Goal: Task Accomplishment & Management: Use online tool/utility

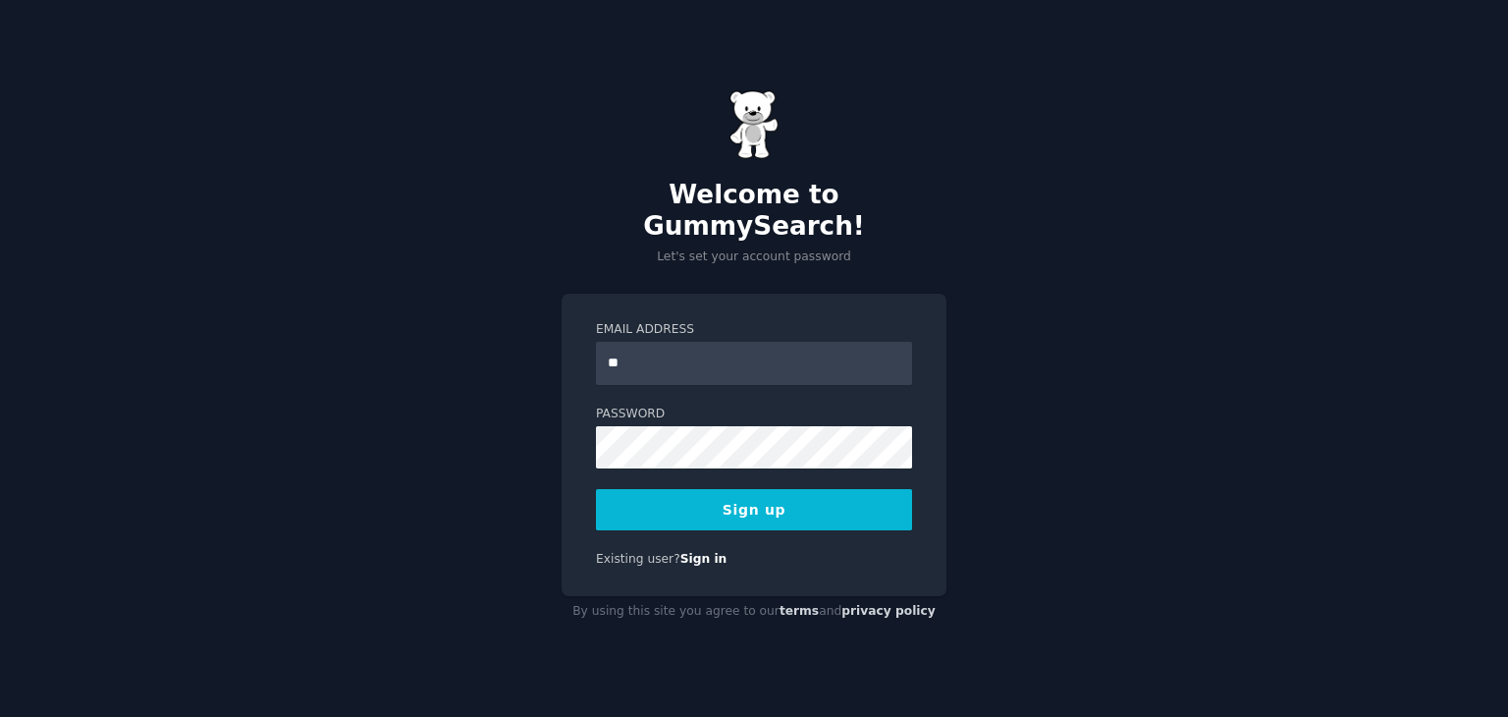
type input "**********"
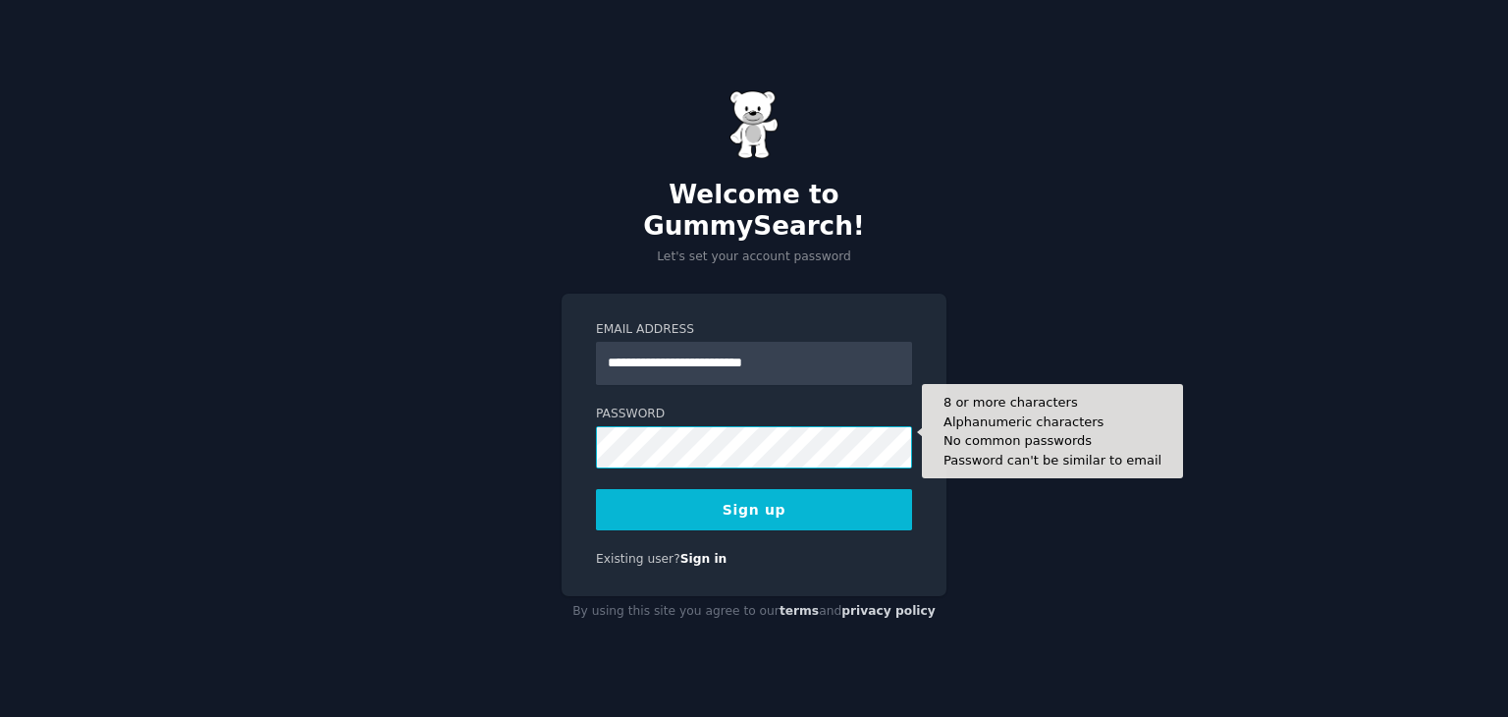
click at [596, 489] on button "Sign up" at bounding box center [754, 509] width 316 height 41
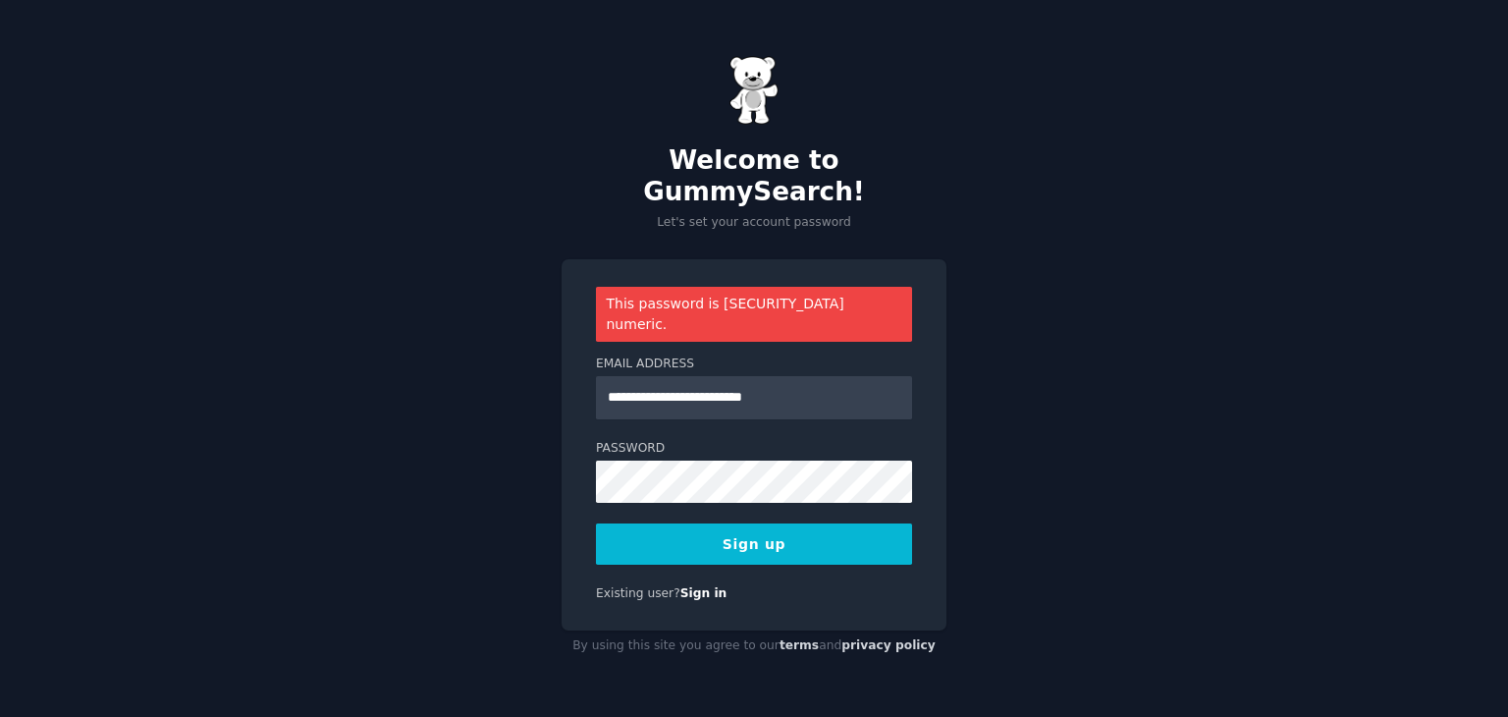
click at [788, 523] on button "Sign up" at bounding box center [754, 543] width 316 height 41
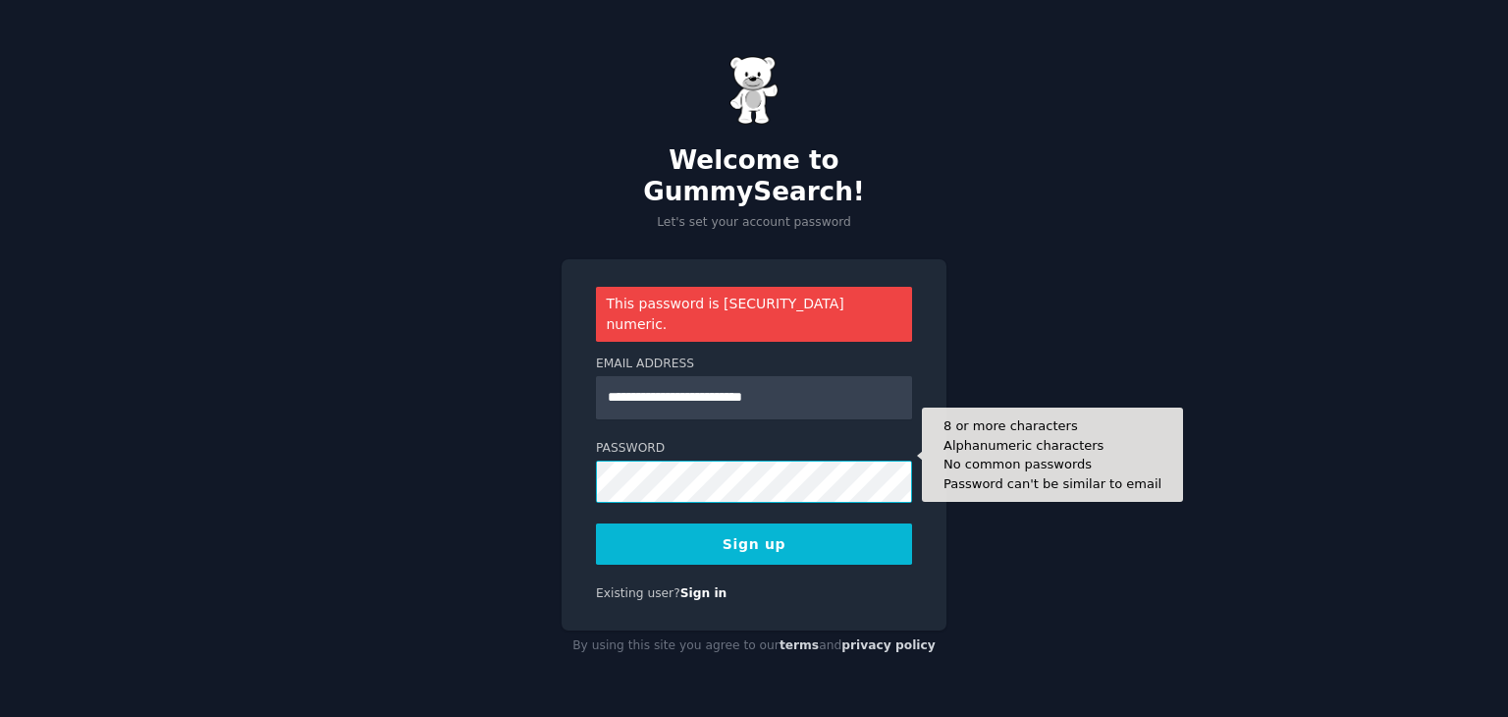
click at [596, 523] on button "Sign up" at bounding box center [754, 543] width 316 height 41
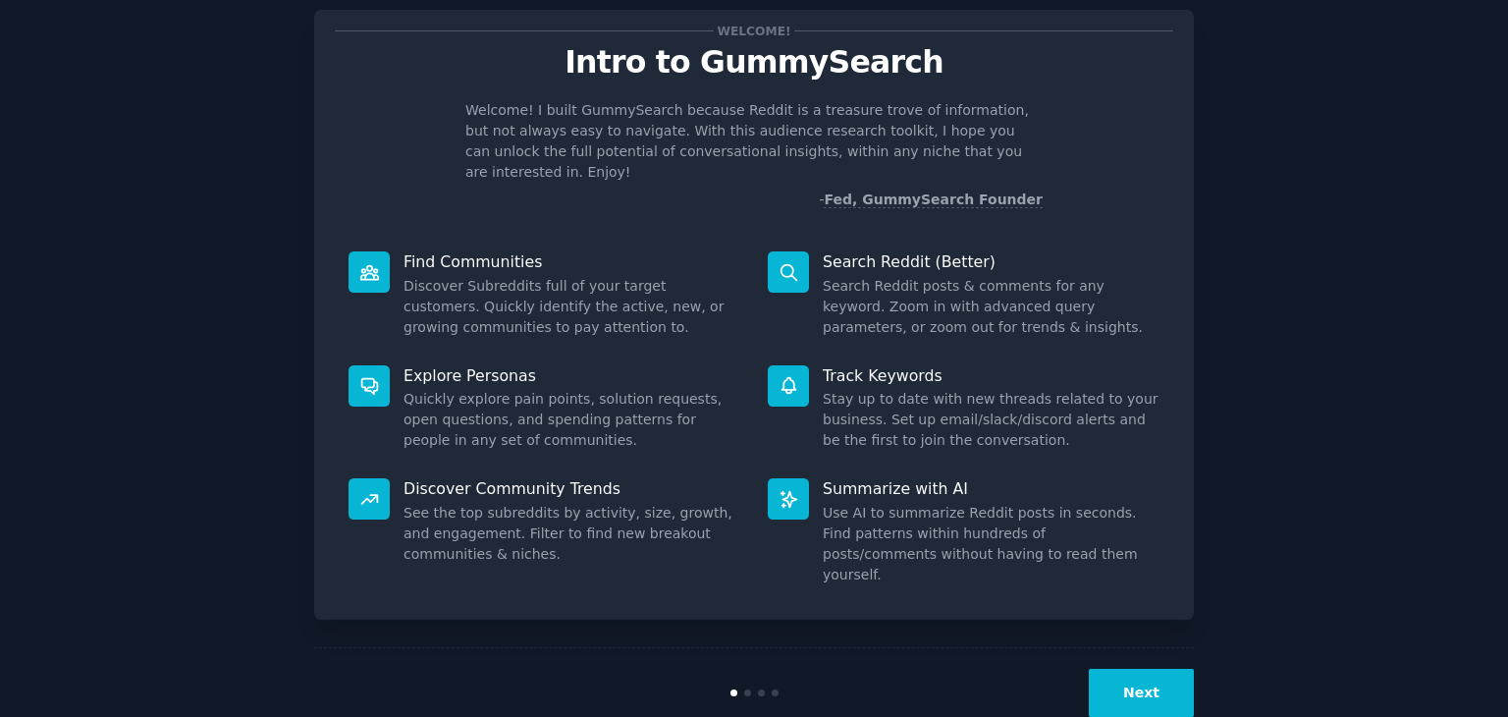
scroll to position [51, 0]
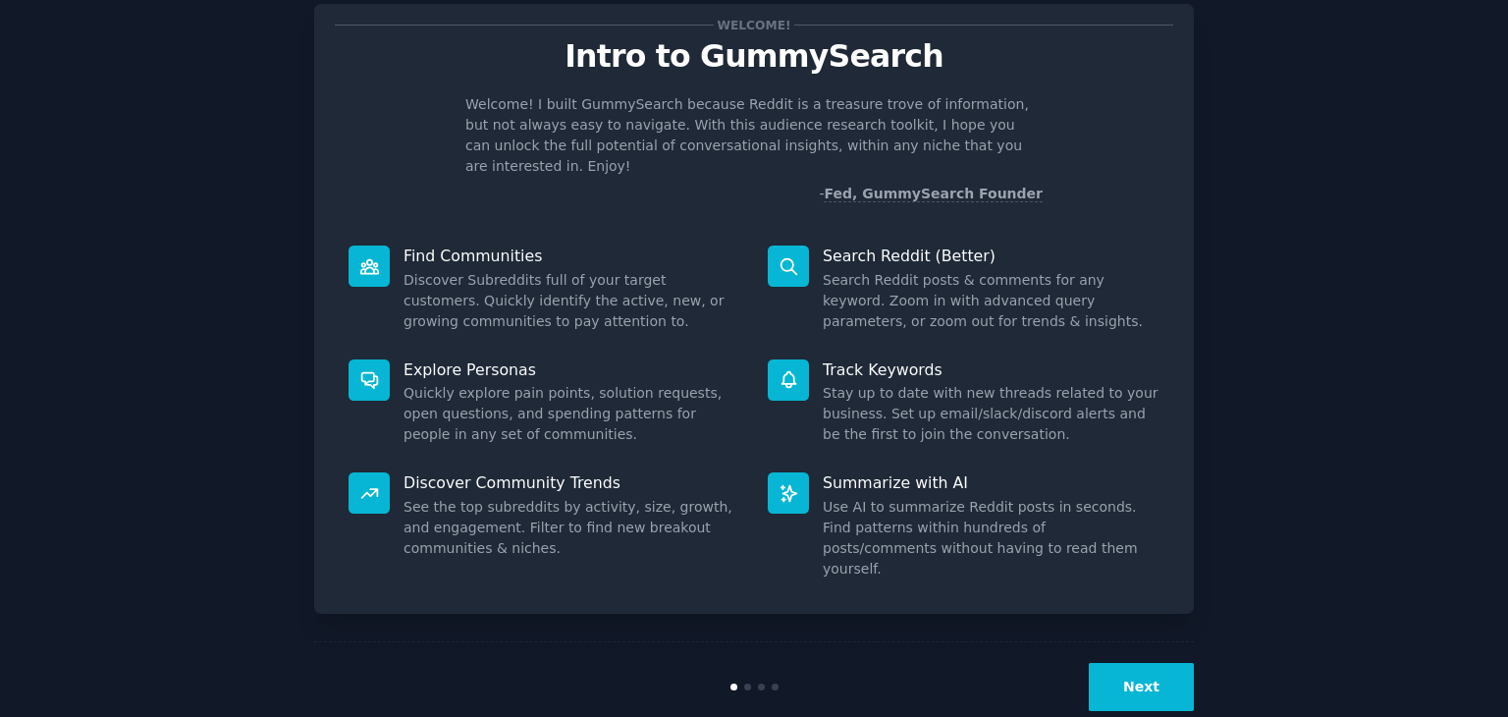
click at [1121, 663] on button "Next" at bounding box center [1141, 687] width 105 height 48
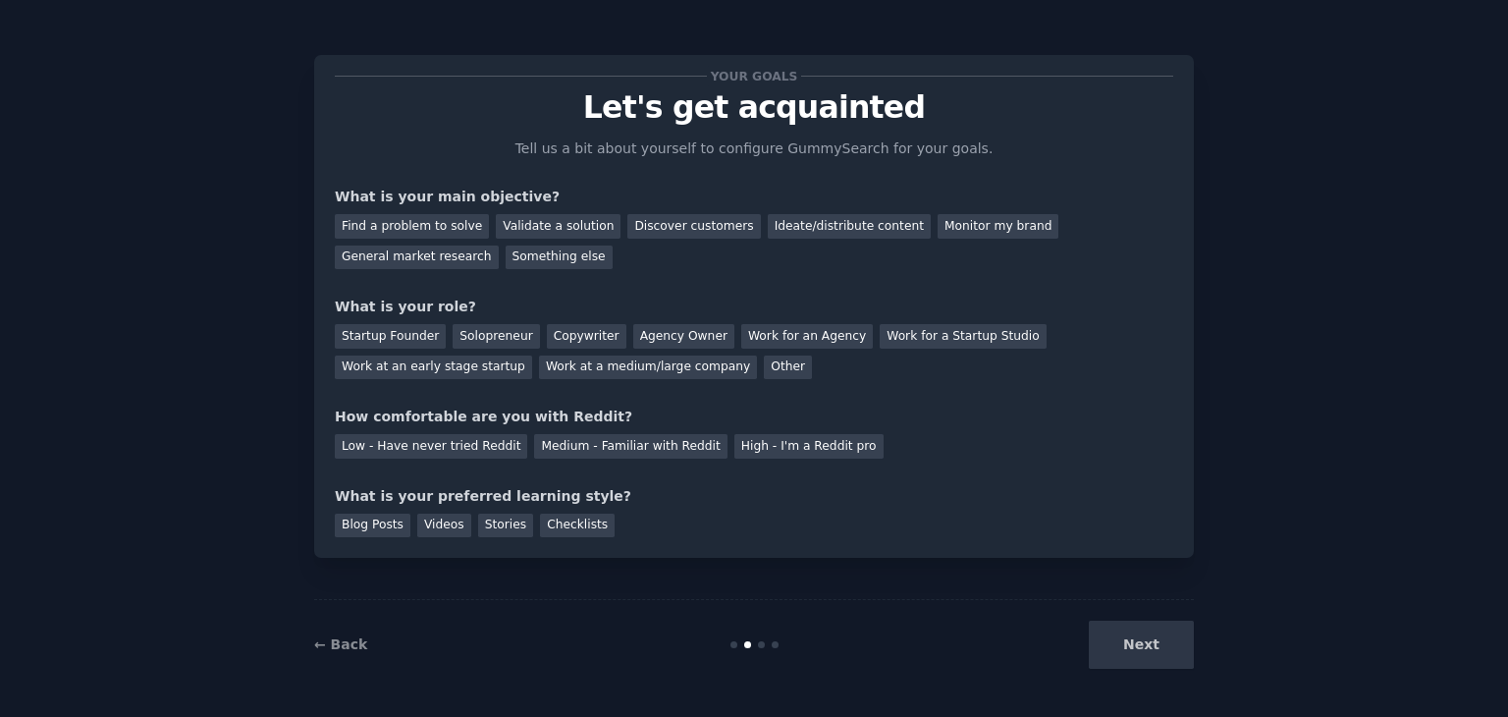
click at [1142, 641] on div "Next" at bounding box center [1047, 645] width 294 height 48
click at [1147, 650] on div "Next" at bounding box center [1047, 645] width 294 height 48
click at [499, 245] on div "General market research" at bounding box center [417, 257] width 164 height 25
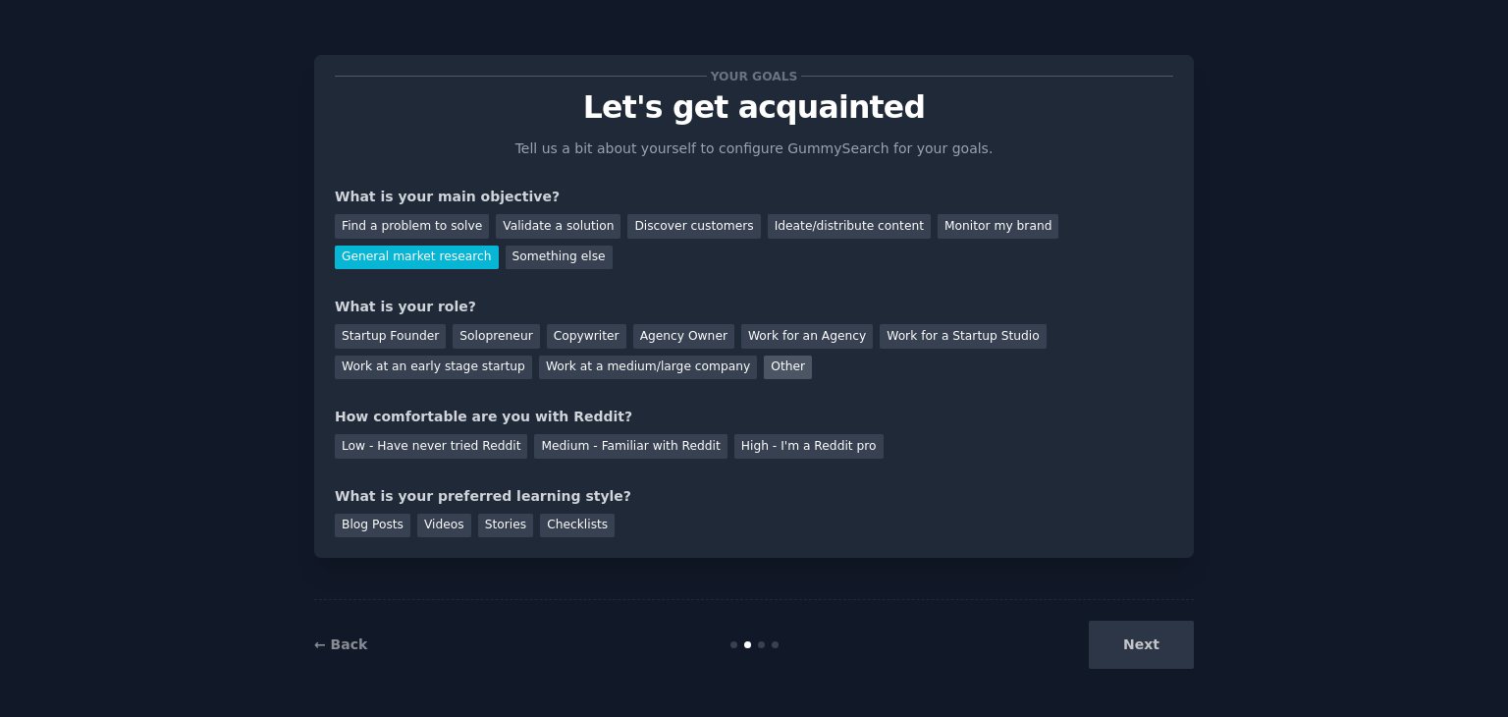
click at [764, 369] on div "Other" at bounding box center [788, 367] width 48 height 25
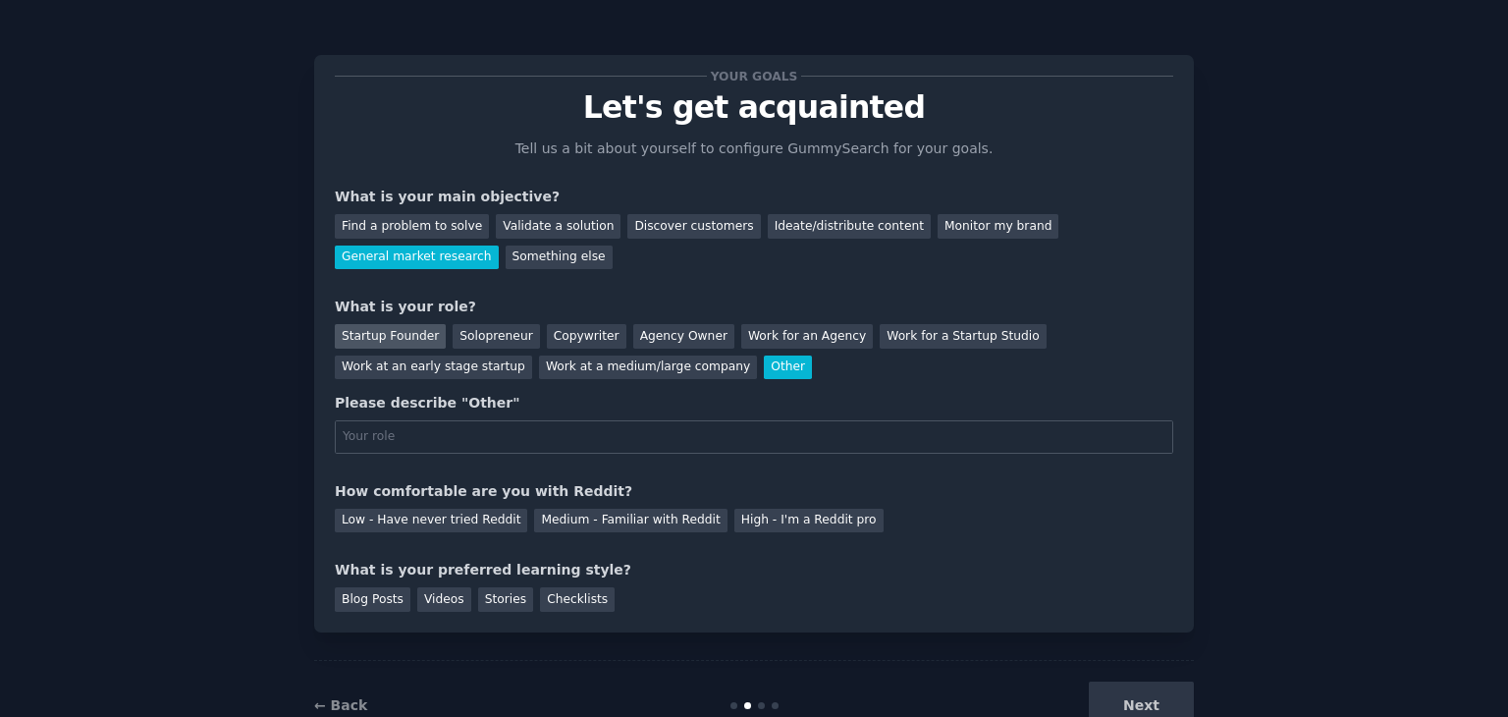
click at [393, 339] on div "Startup Founder" at bounding box center [390, 336] width 111 height 25
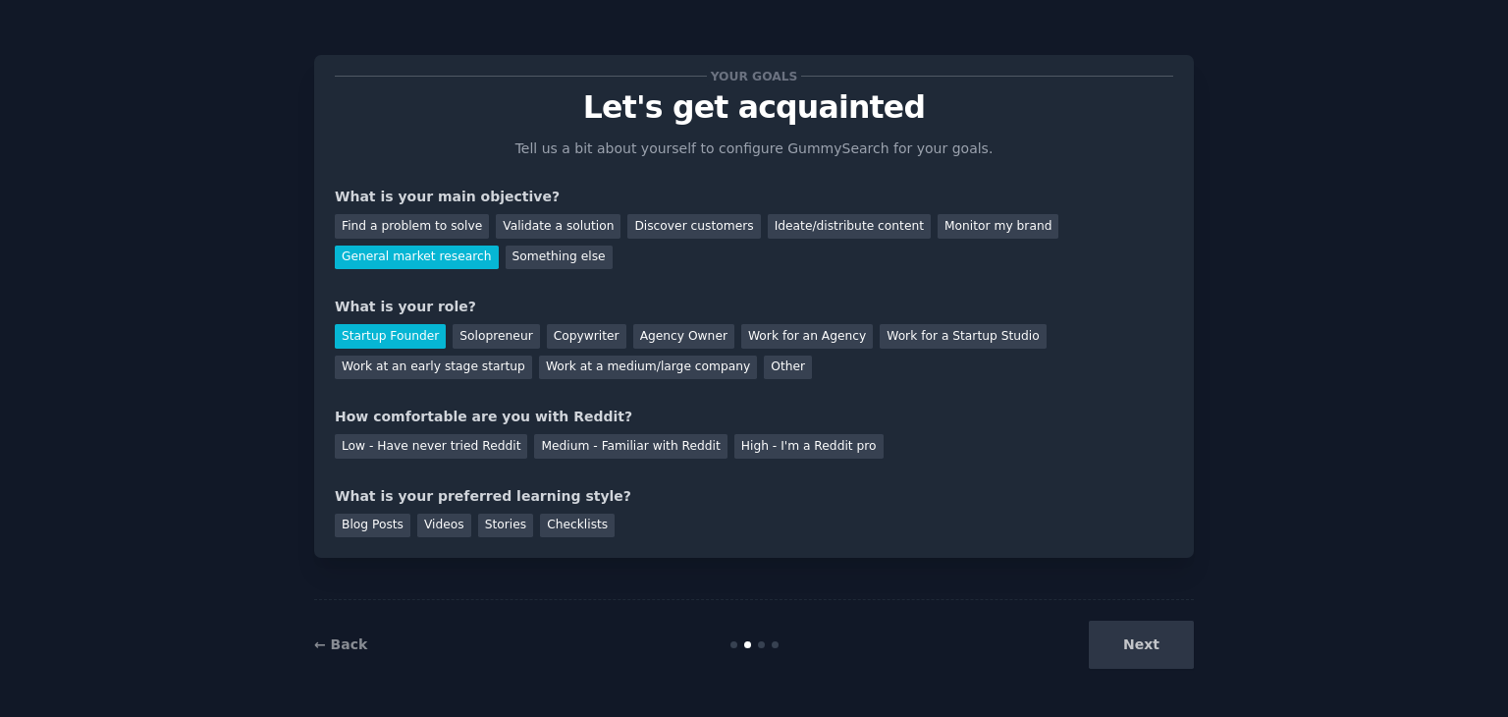
click at [395, 418] on div "How comfortable are you with Reddit?" at bounding box center [754, 417] width 839 height 21
click at [603, 406] on div "Your goals Let's get acquainted Tell us a bit about yourself to configure Gummy…" at bounding box center [754, 307] width 839 height 462
click at [565, 454] on div "Medium - Familiar with Reddit" at bounding box center [630, 446] width 192 height 25
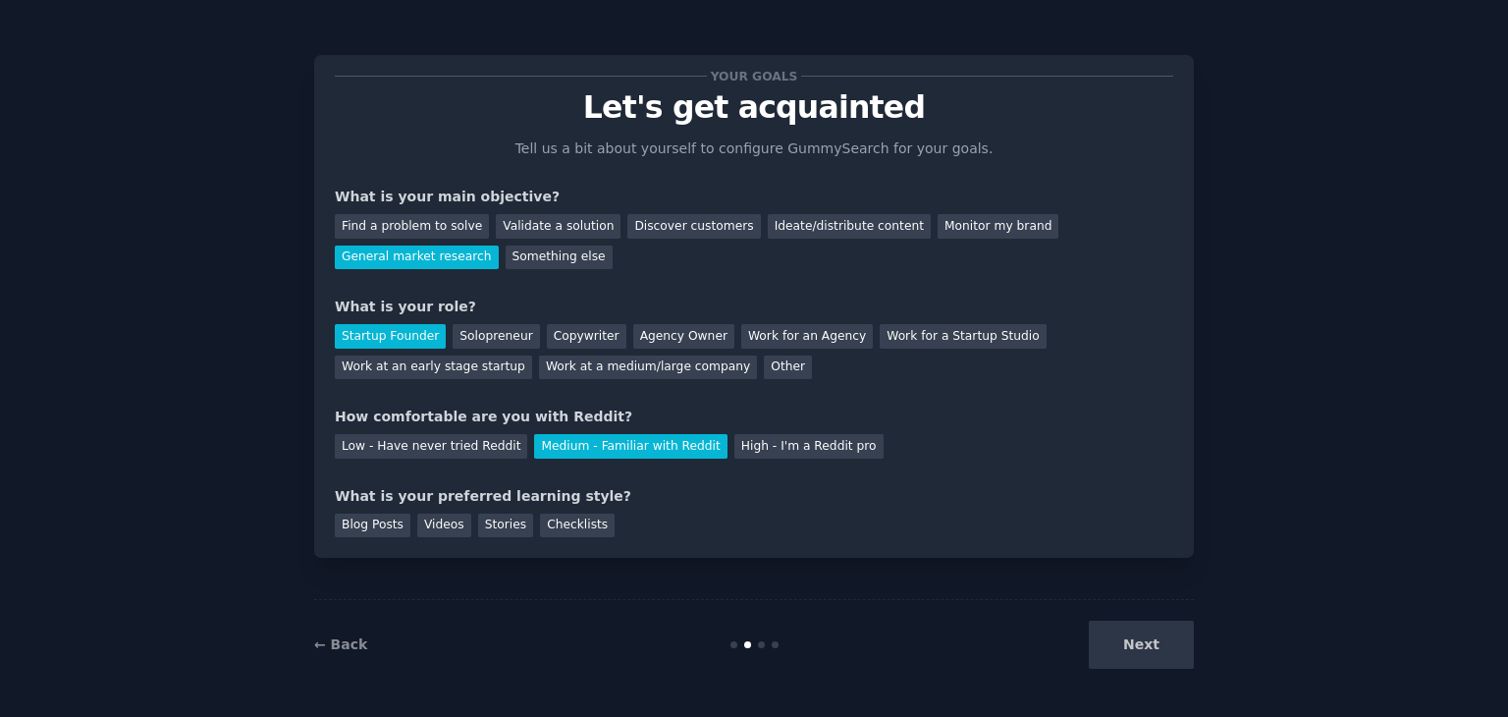
click at [403, 494] on div "What is your preferred learning style?" at bounding box center [754, 496] width 839 height 21
click at [672, 507] on div "Blog Posts Videos Stories Checklists" at bounding box center [754, 522] width 839 height 31
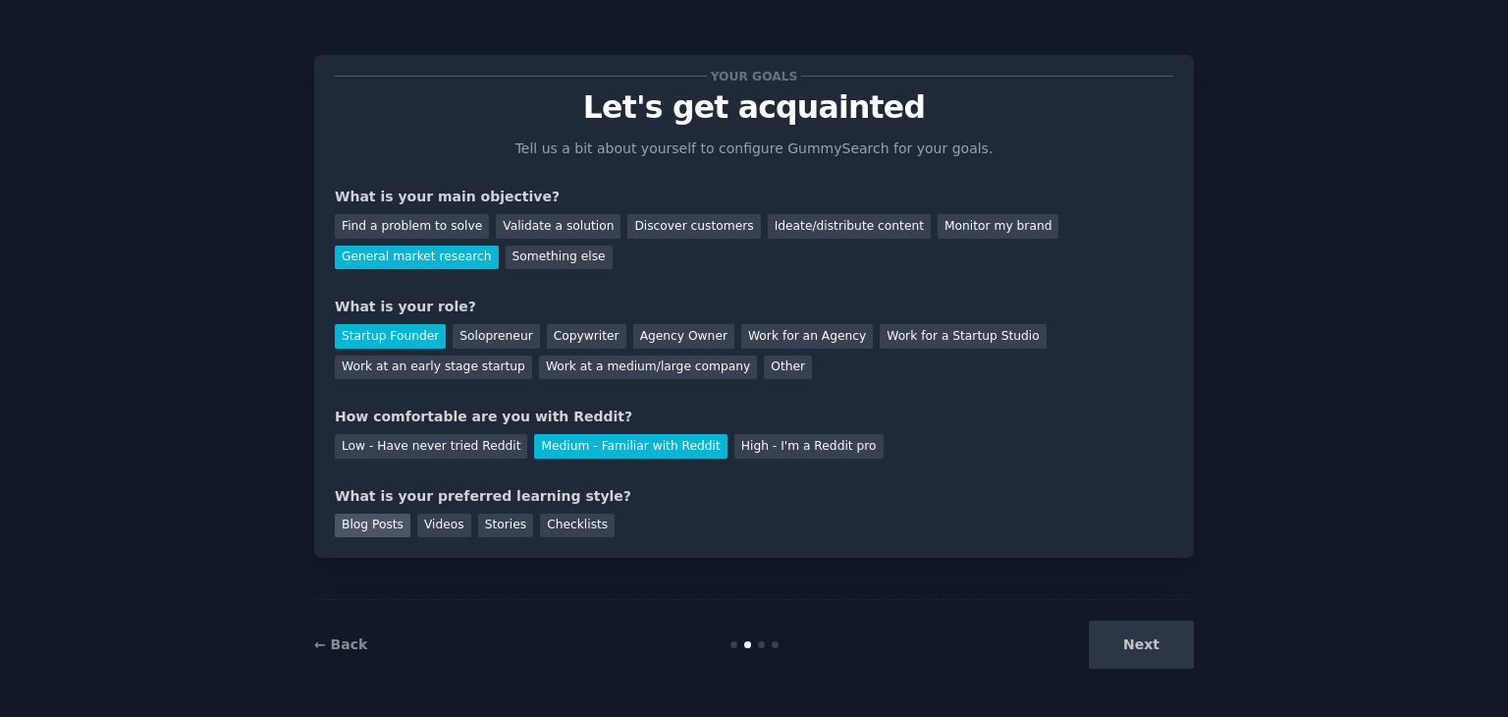
click at [340, 516] on div "Blog Posts" at bounding box center [373, 526] width 76 height 25
click at [1170, 635] on button "Next" at bounding box center [1141, 645] width 105 height 48
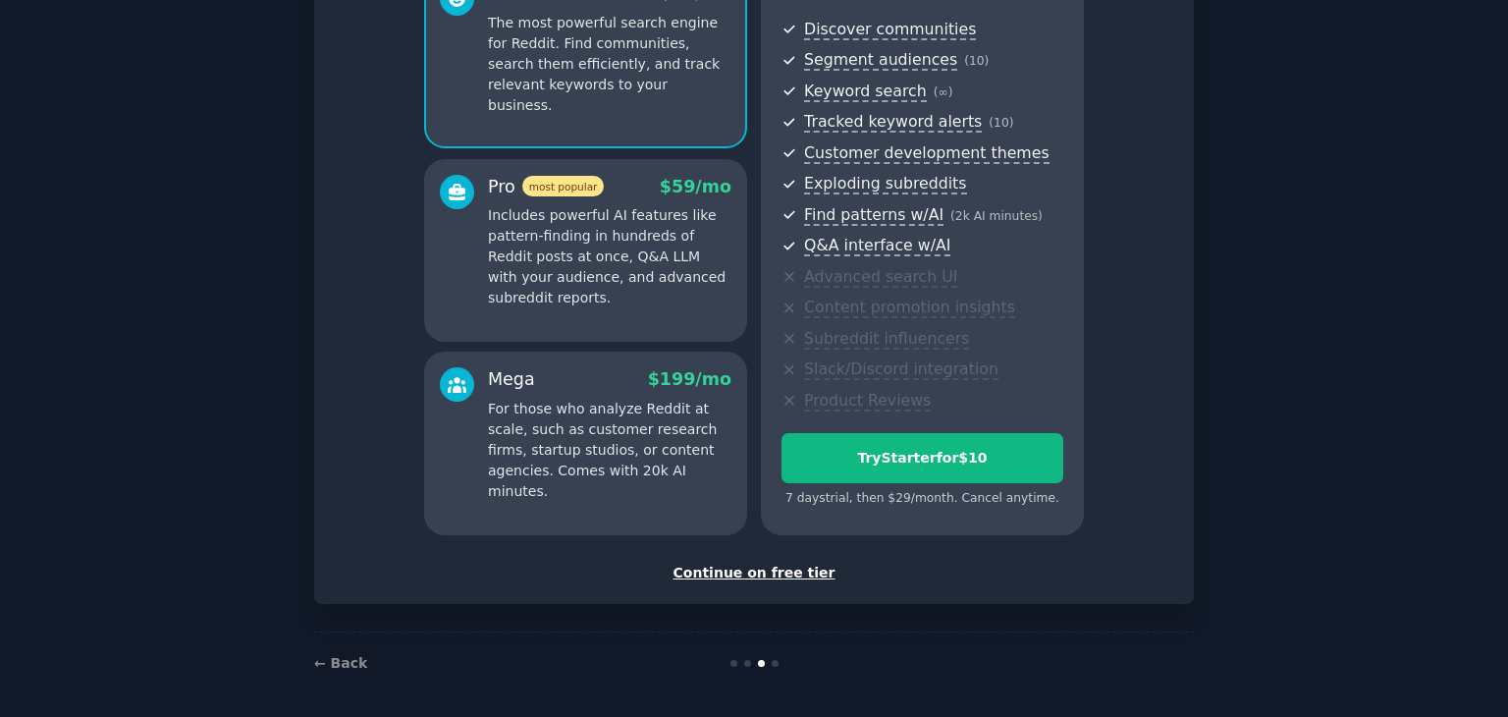
scroll to position [214, 0]
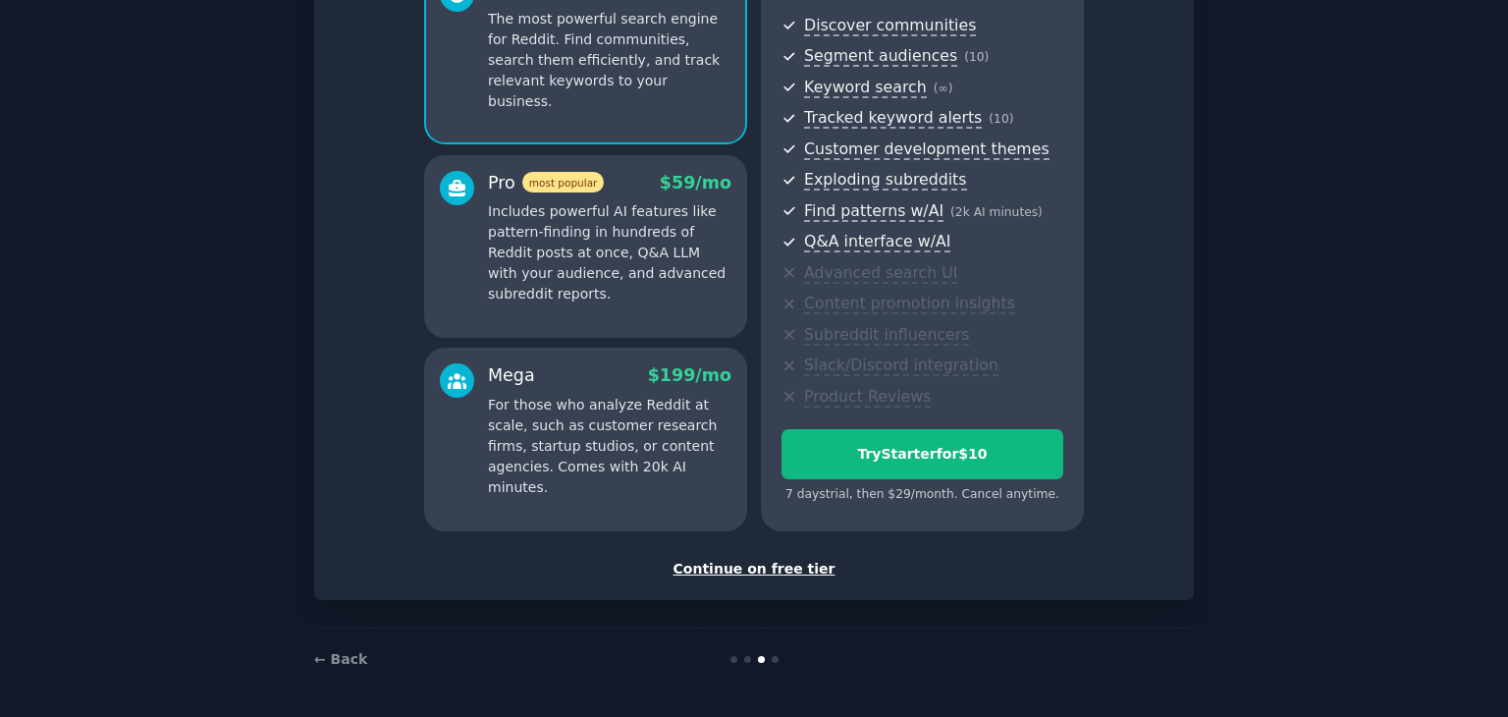
click at [766, 570] on div "Continue on free tier" at bounding box center [754, 569] width 839 height 21
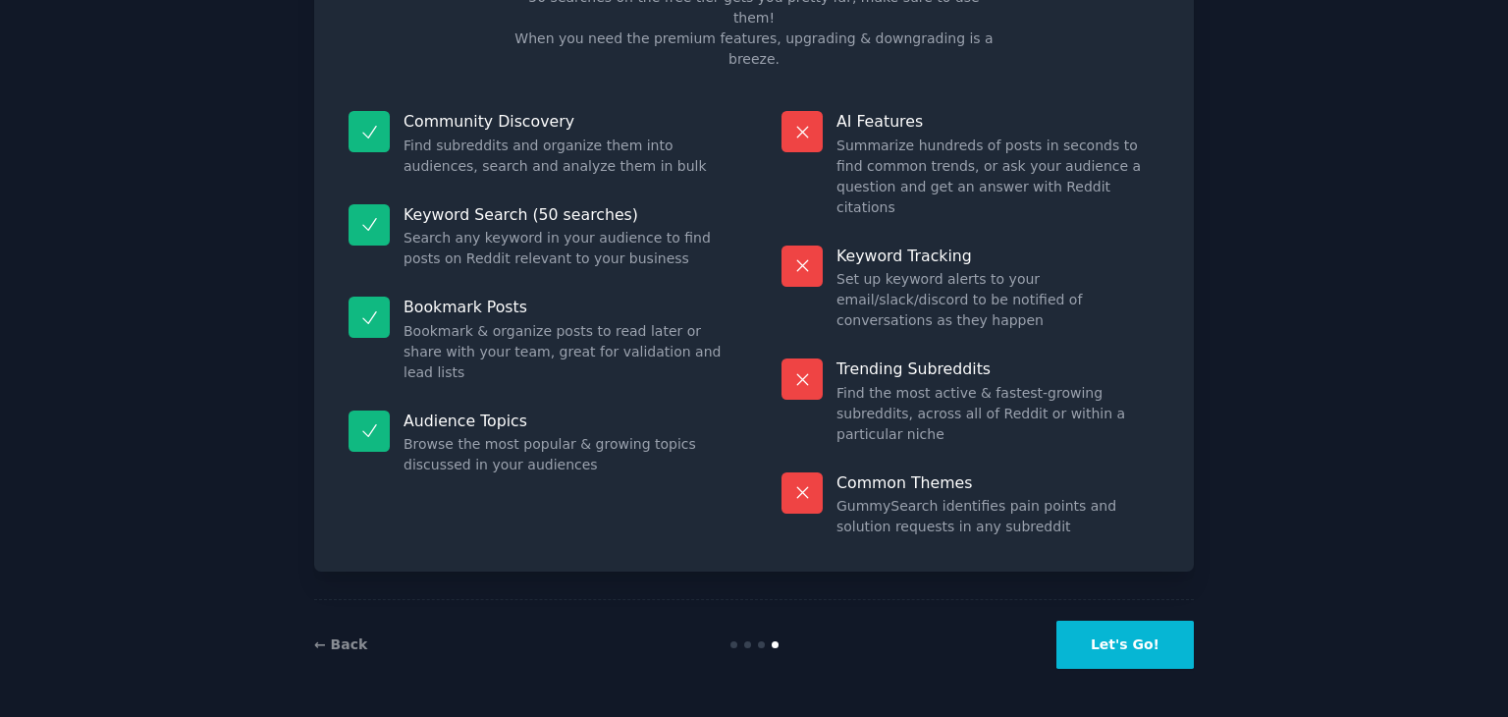
scroll to position [47, 0]
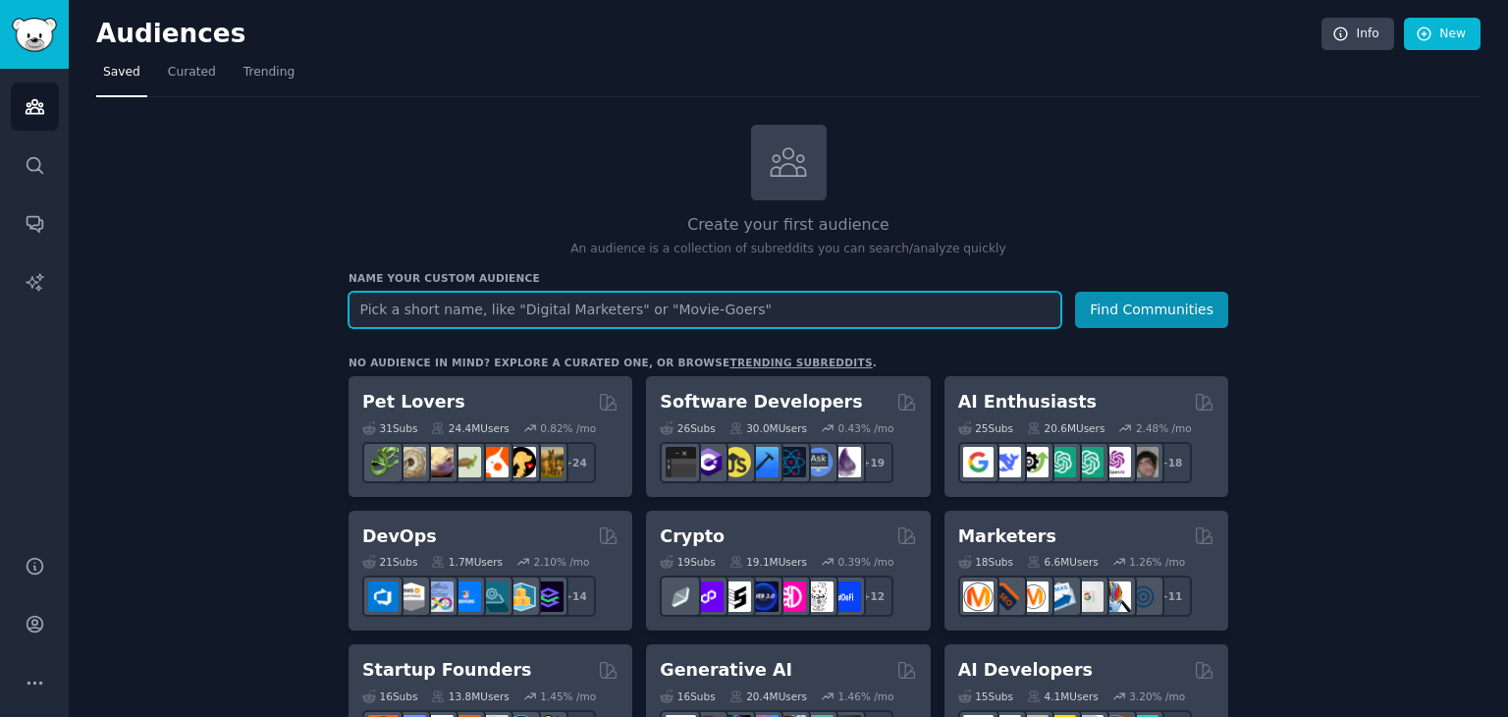
click at [738, 317] on input "text" at bounding box center [705, 310] width 713 height 36
paste input "AmIOverreacting"
type input "AmIOverreacting"
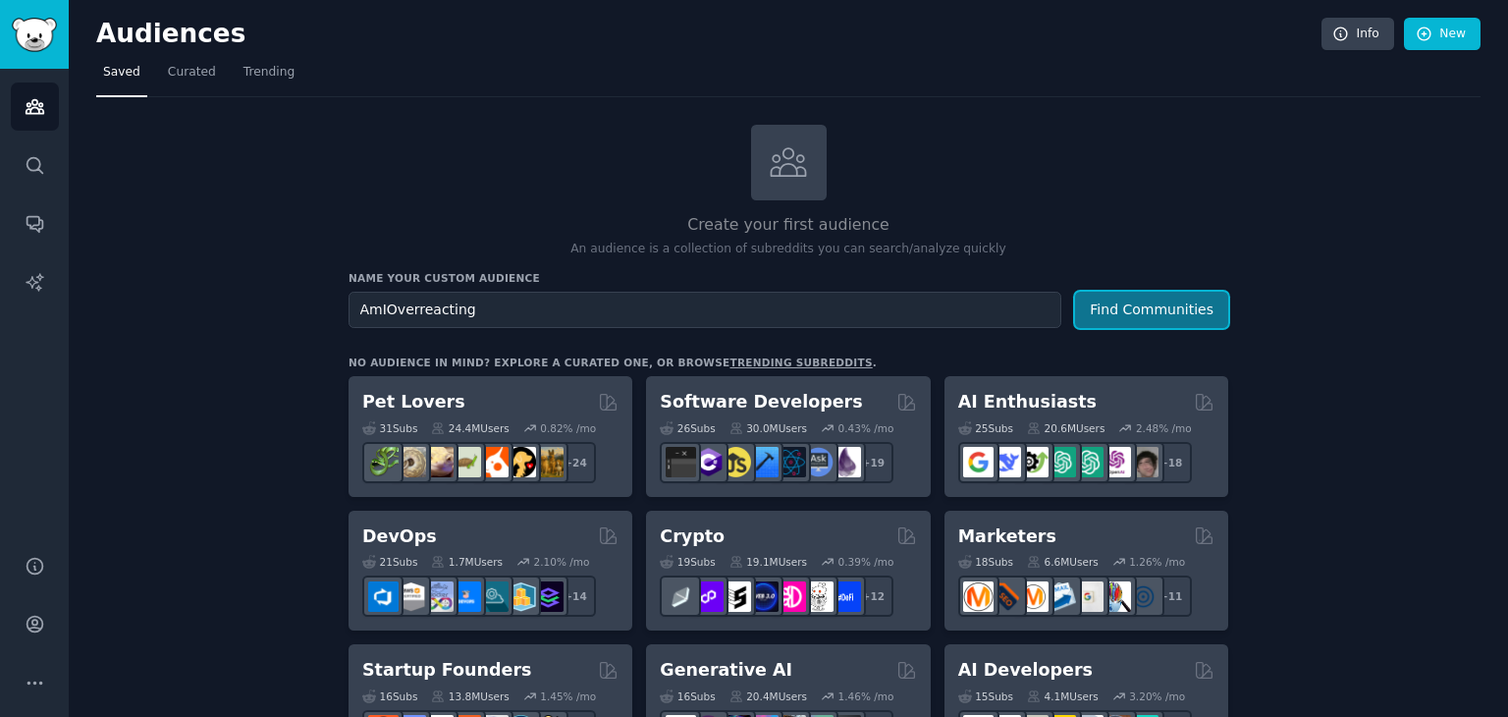
click at [1139, 303] on button "Find Communities" at bounding box center [1151, 310] width 153 height 36
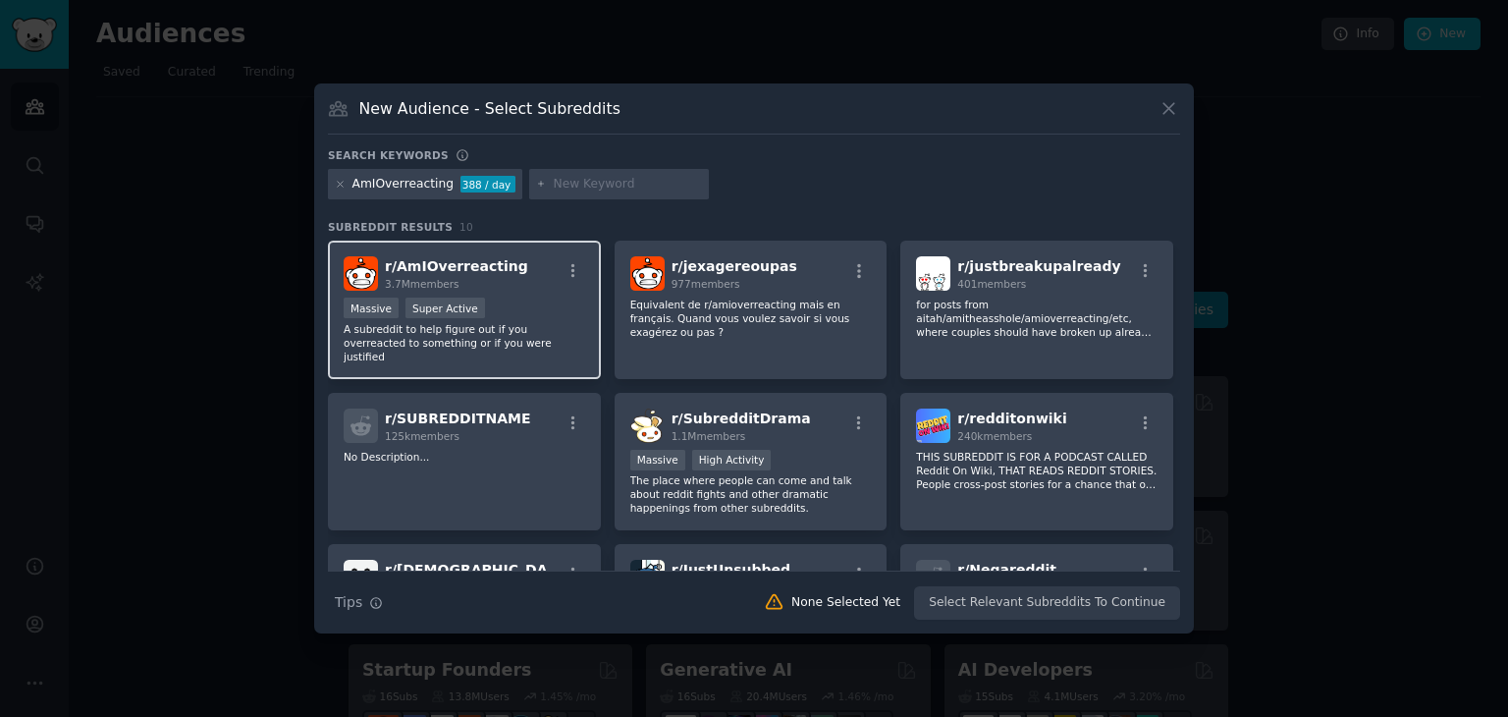
click at [420, 274] on span "r/ AmIOverreacting" at bounding box center [456, 266] width 143 height 16
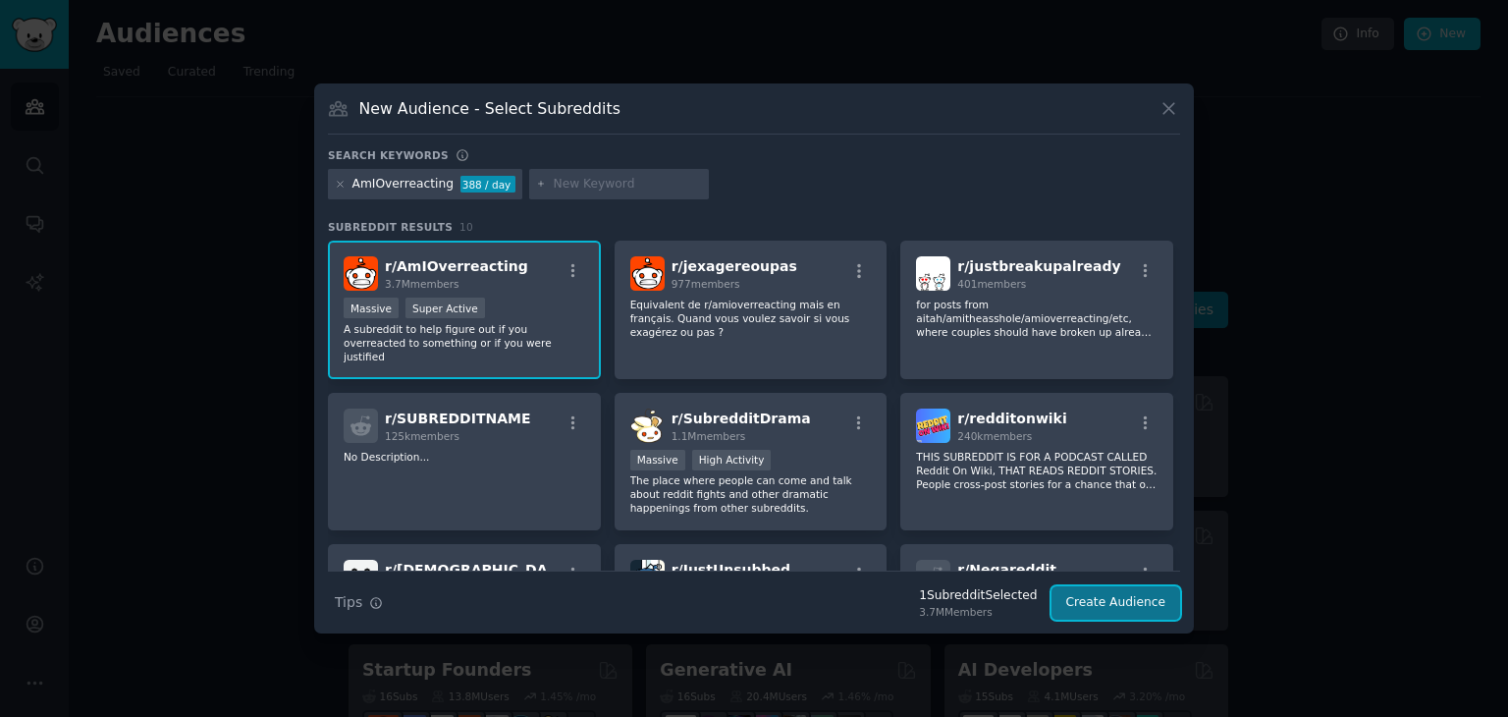
click at [1097, 601] on button "Create Audience" at bounding box center [1117, 602] width 130 height 33
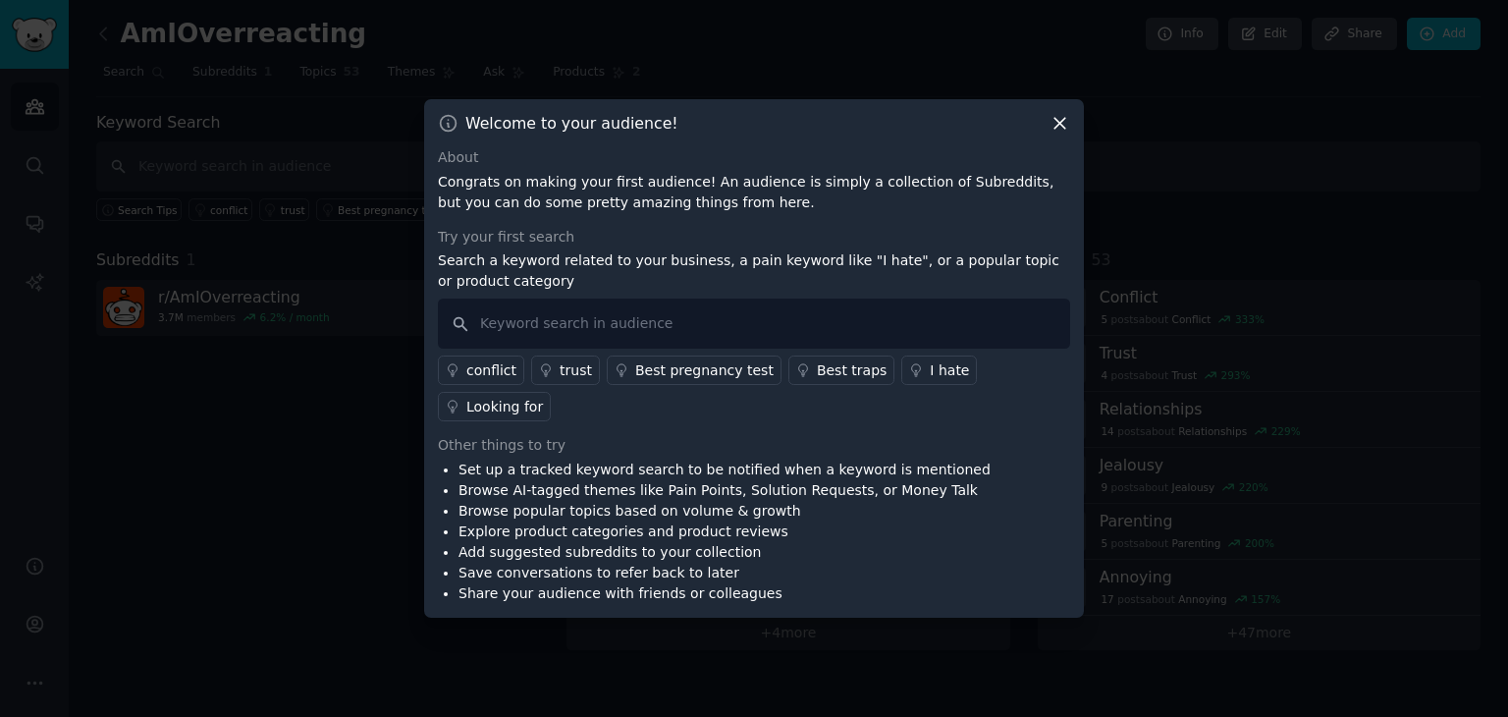
click at [1052, 134] on icon at bounding box center [1060, 123] width 21 height 21
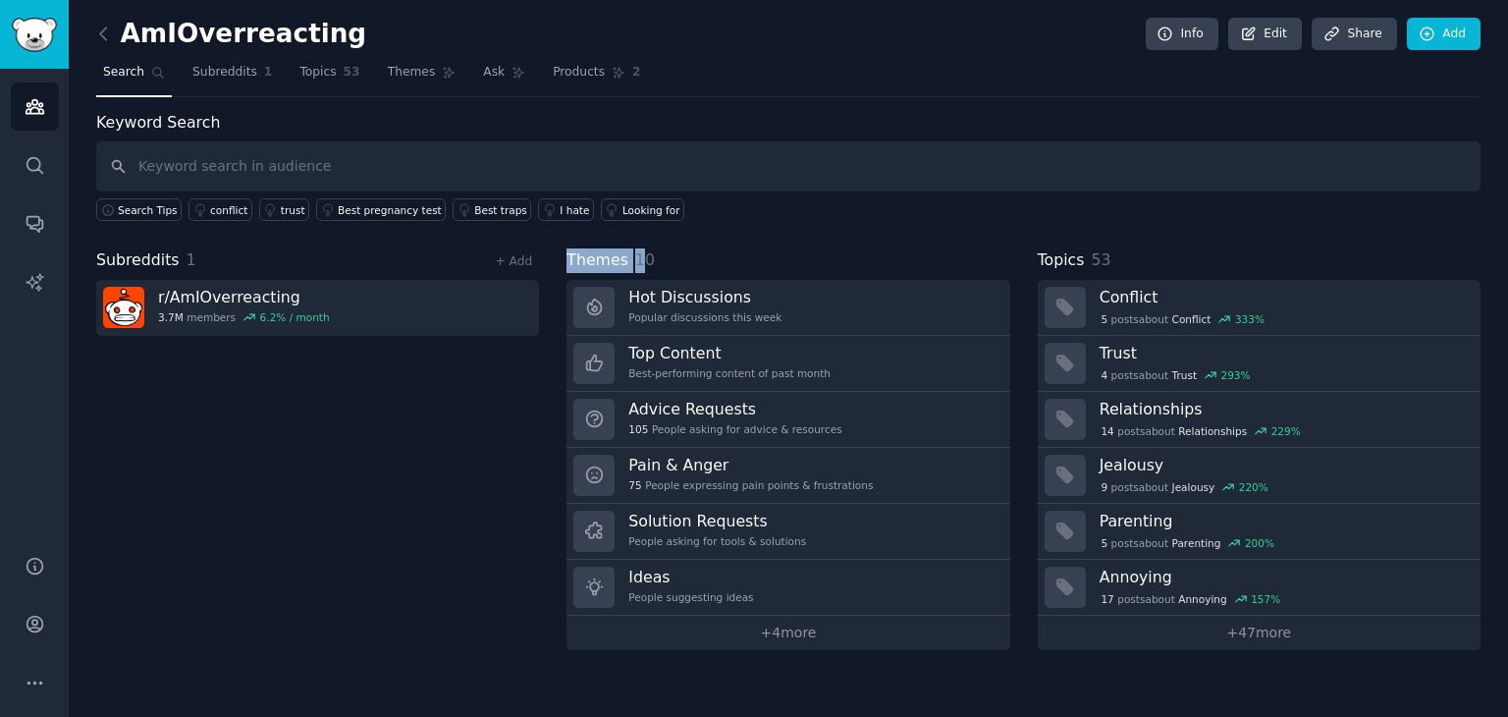
drag, startPoint x: 554, startPoint y: 256, endPoint x: 635, endPoint y: 256, distance: 81.5
click at [635, 256] on div "Subreddits 1 + Add r/ AmIOverreacting 3.7M members 6.2 % / month Themes 10 Hot …" at bounding box center [788, 449] width 1385 height 402
click at [760, 249] on div "Themes 10" at bounding box center [788, 260] width 443 height 25
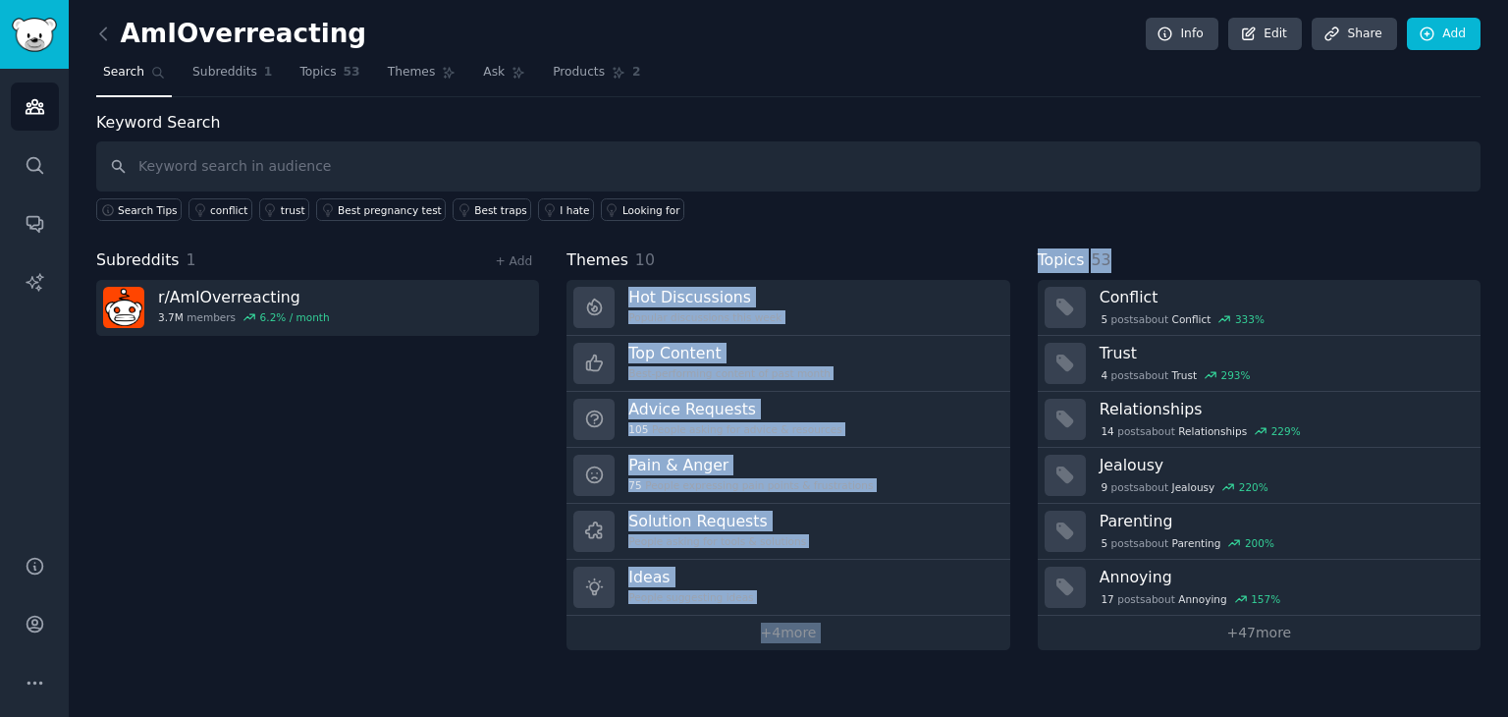
drag, startPoint x: 1021, startPoint y: 258, endPoint x: 1143, endPoint y: 260, distance: 121.8
click at [1143, 260] on div "Subreddits 1 + Add r/ AmIOverreacting 3.7M members 6.2 % / month Themes 10 Hot …" at bounding box center [788, 449] width 1385 height 402
click at [1153, 249] on div "Topics 53" at bounding box center [1259, 260] width 443 height 25
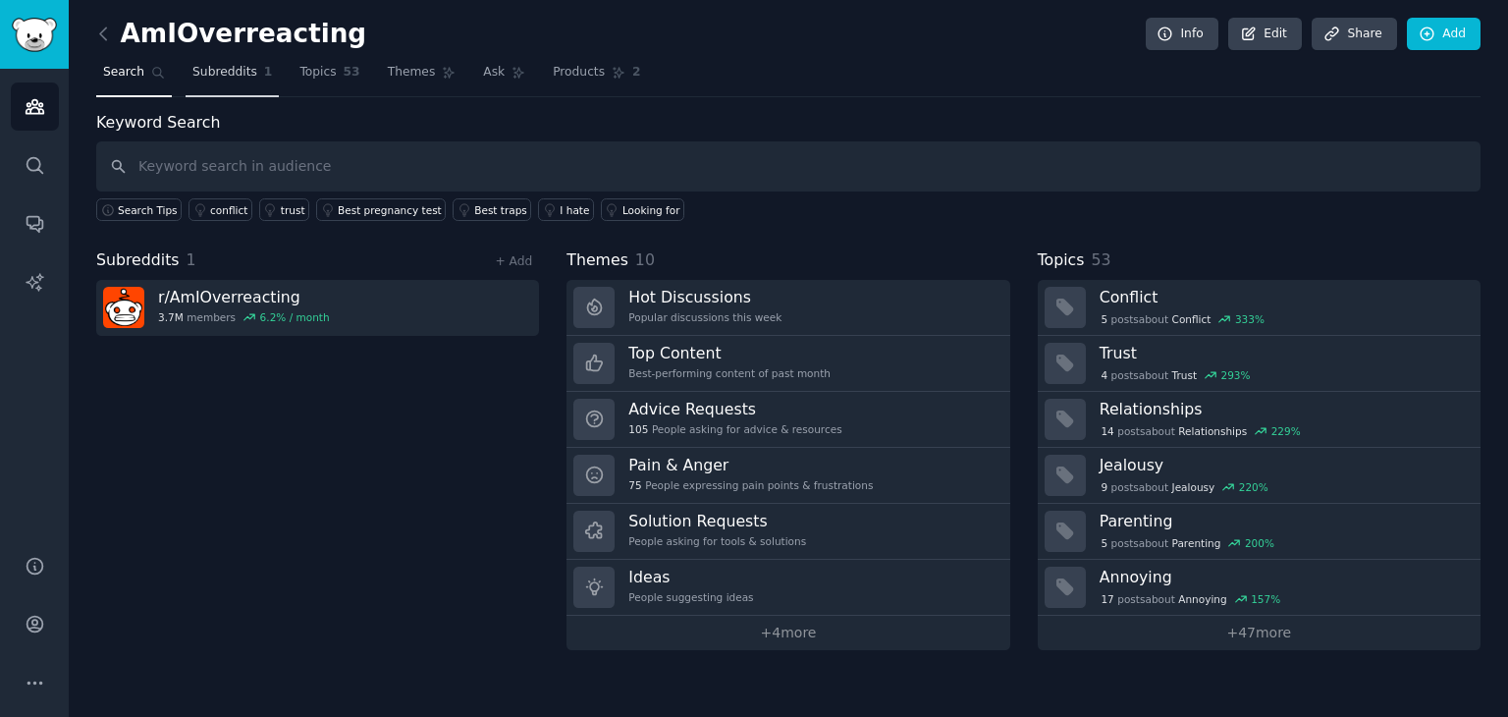
click at [238, 72] on span "Subreddits" at bounding box center [224, 73] width 65 height 18
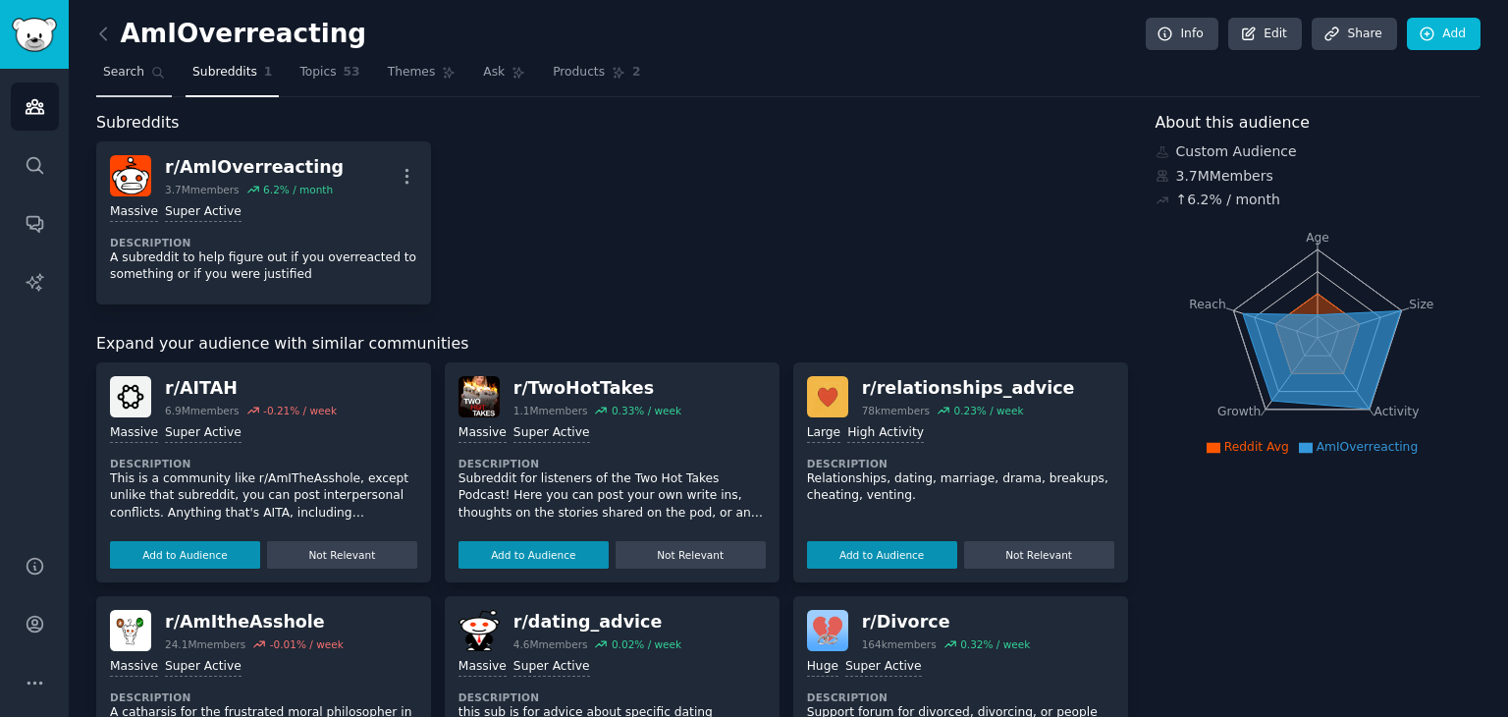
click at [134, 69] on span "Search" at bounding box center [123, 73] width 41 height 18
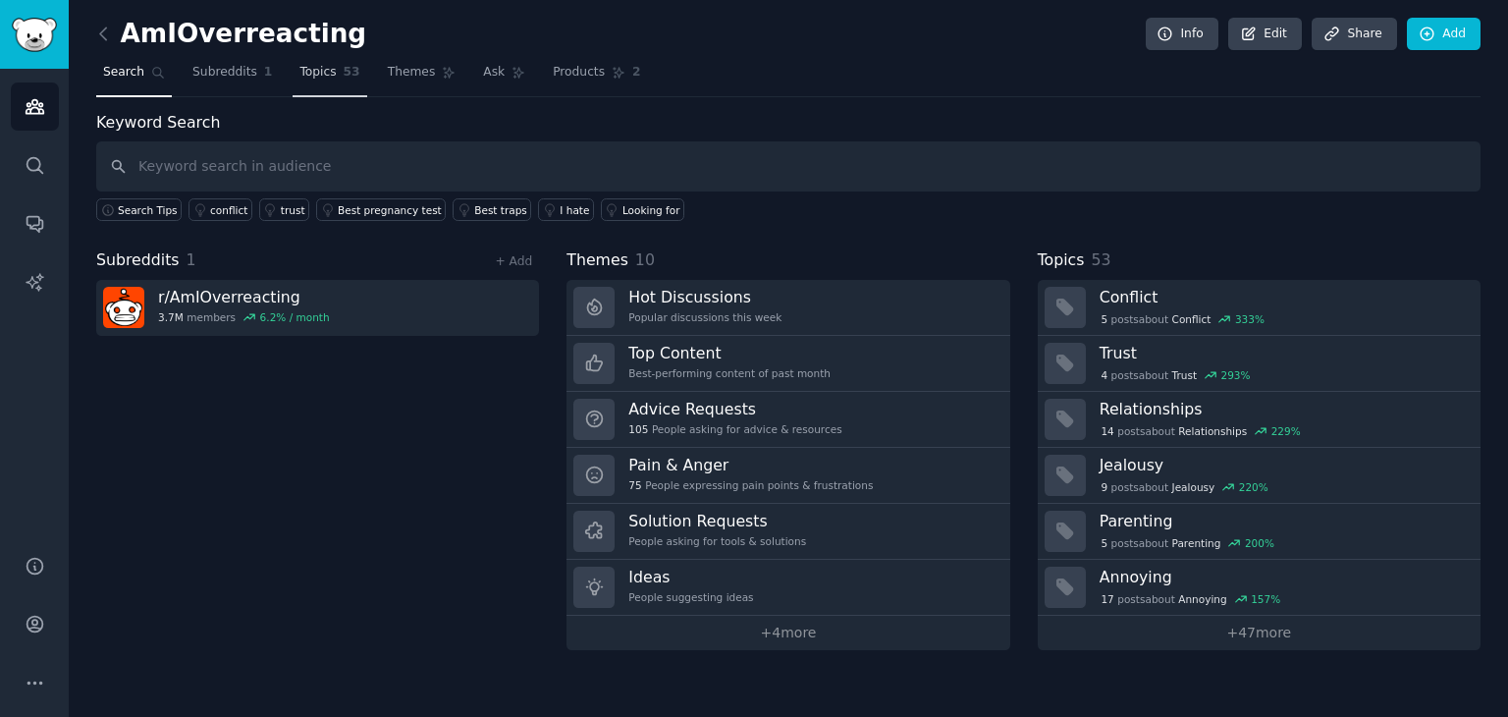
click at [344, 78] on span "53" at bounding box center [352, 73] width 17 height 18
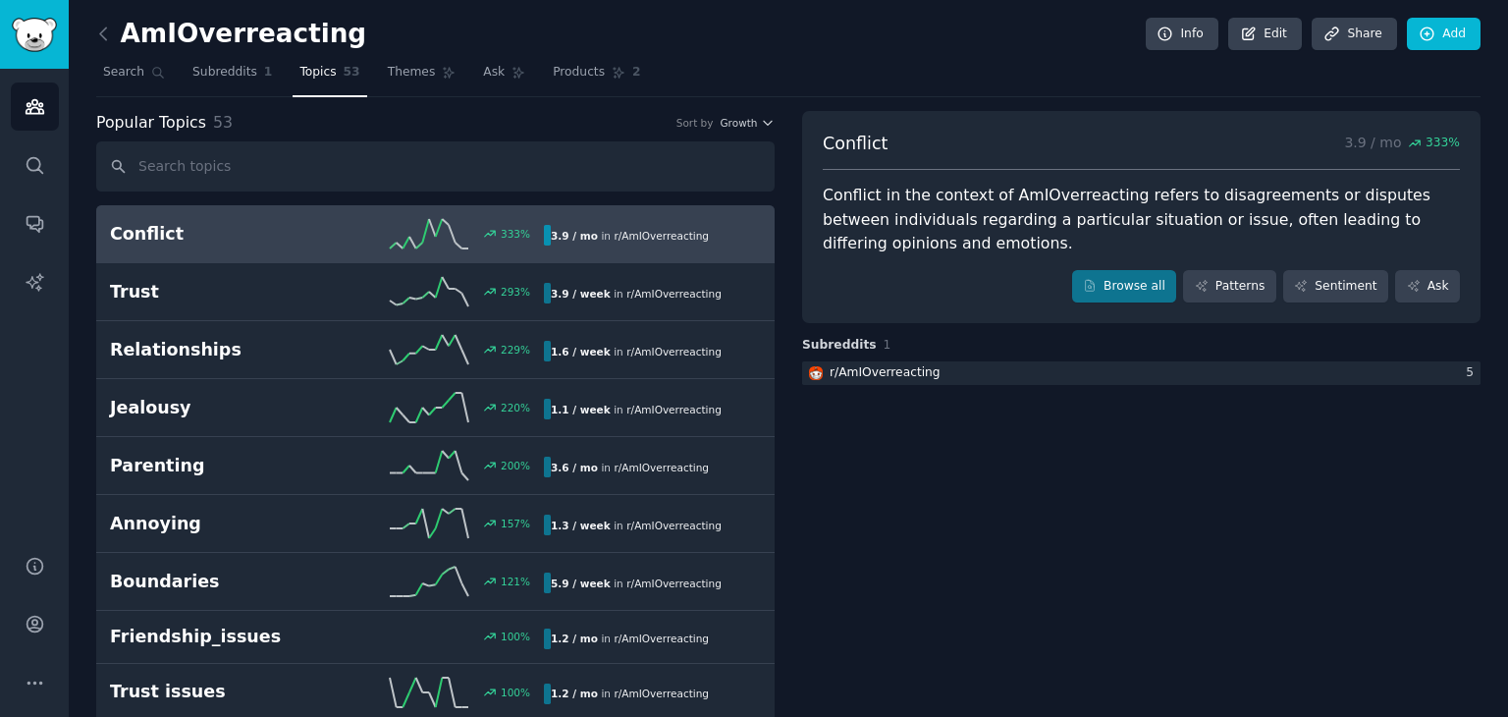
click at [137, 233] on h2 "Conflict" at bounding box center [218, 234] width 217 height 25
click at [223, 52] on div "AmIOverreacting Info Edit Share Add" at bounding box center [788, 38] width 1385 height 40
click at [223, 57] on link "Subreddits 1" at bounding box center [232, 77] width 93 height 40
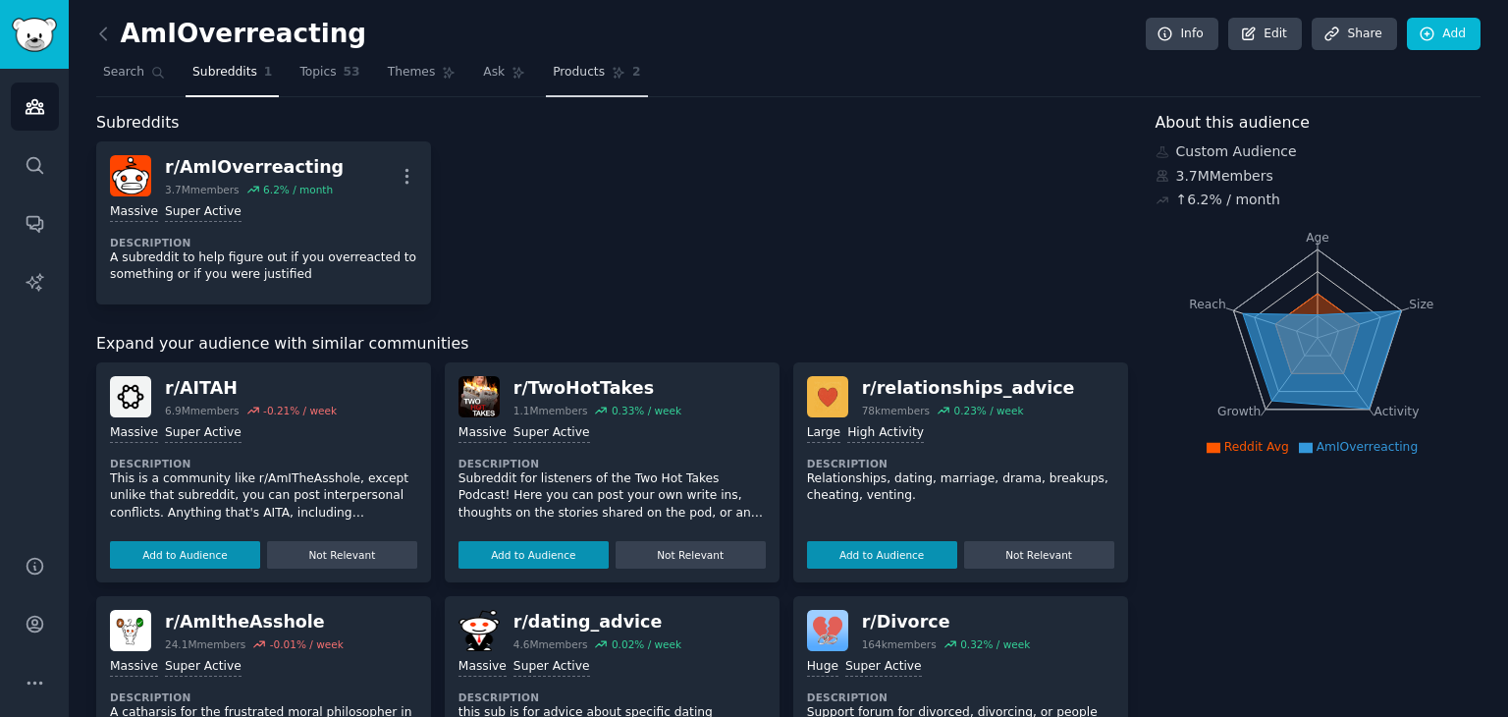
click at [553, 74] on span "Products" at bounding box center [579, 73] width 52 height 18
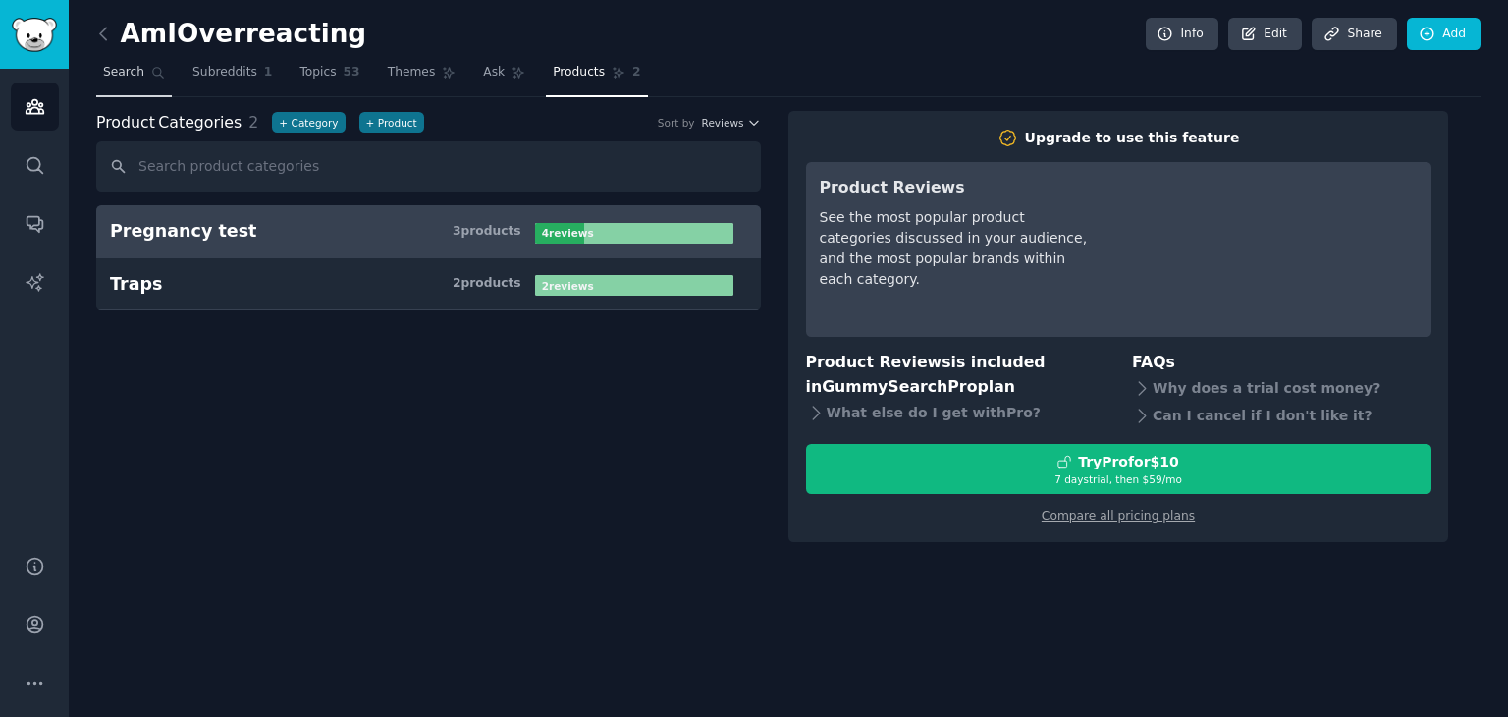
click at [137, 64] on span "Search" at bounding box center [123, 73] width 41 height 18
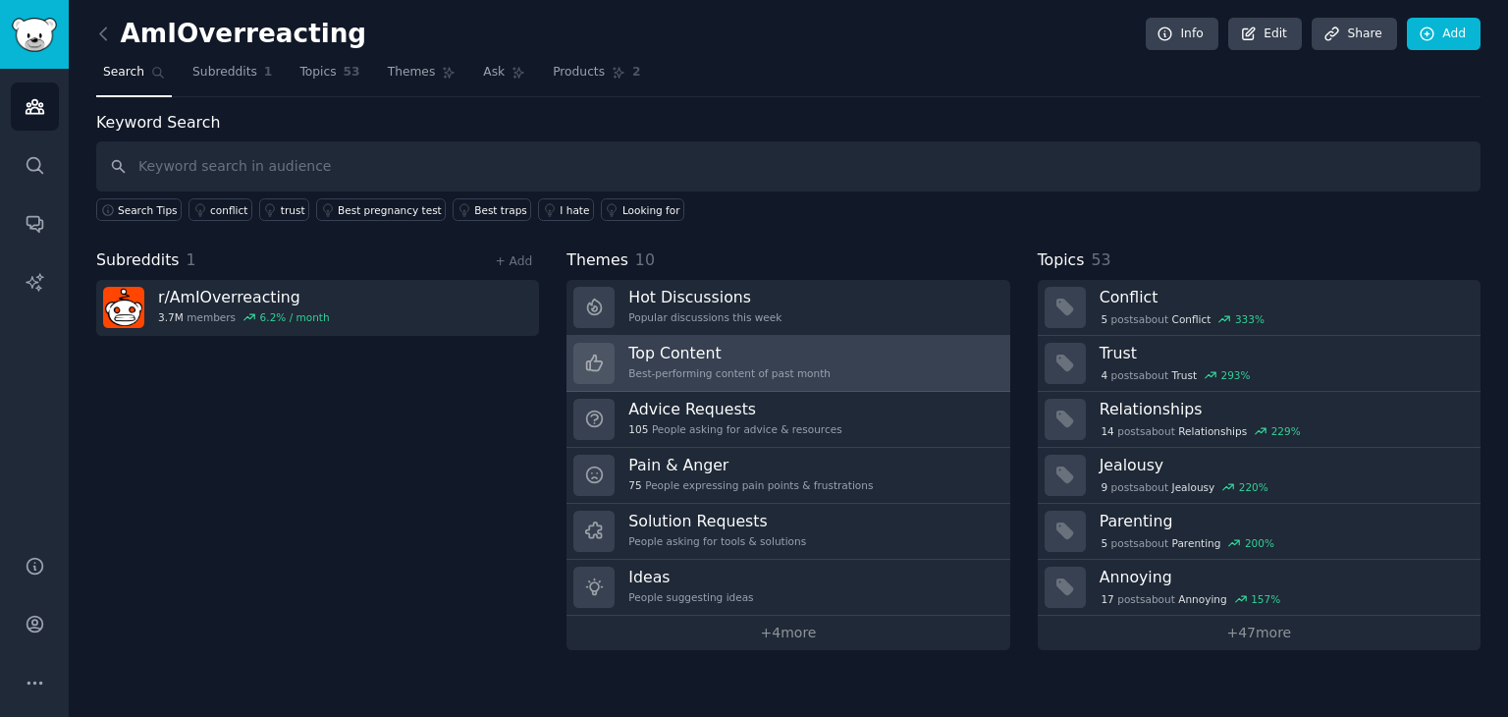
click at [671, 349] on h3 "Top Content" at bounding box center [729, 353] width 202 height 21
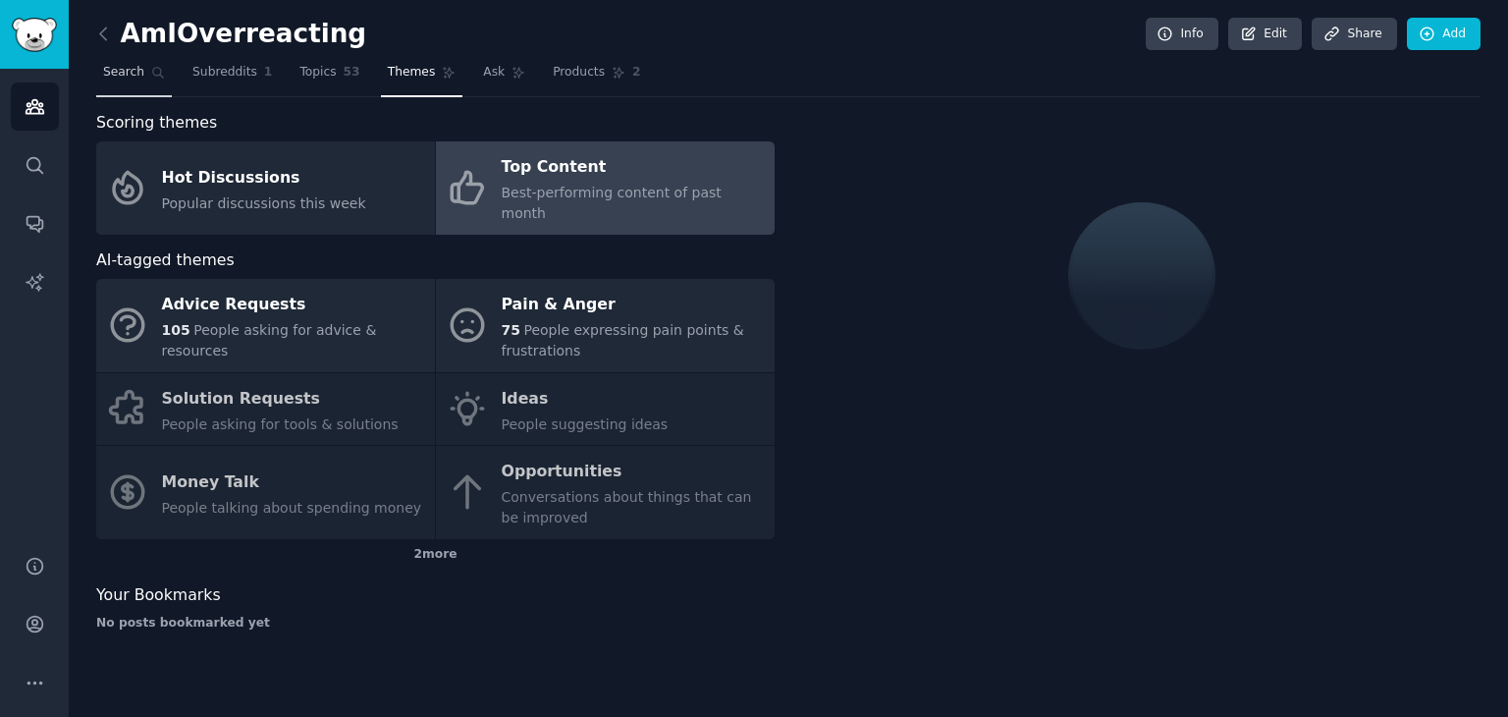
click at [134, 83] on link "Search" at bounding box center [134, 77] width 76 height 40
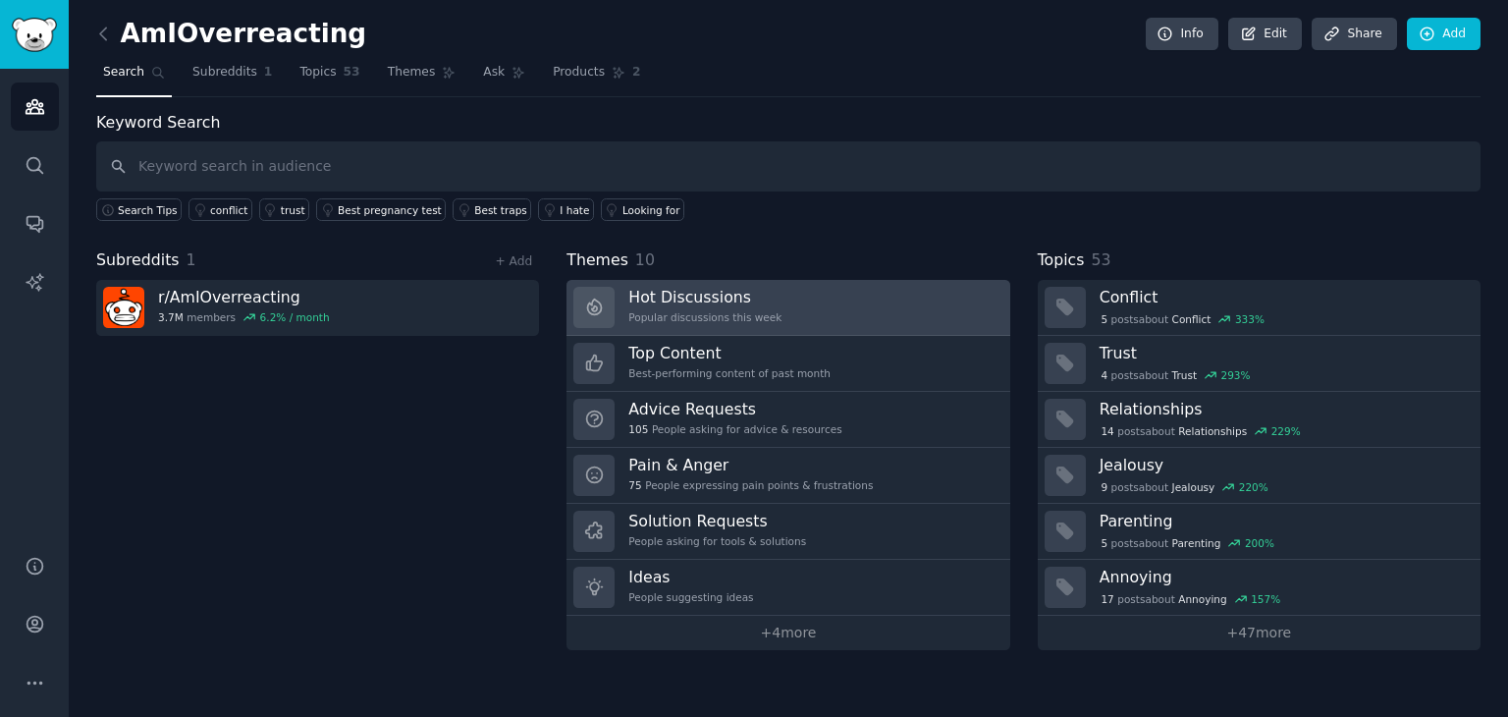
click at [740, 312] on div "Popular discussions this week" at bounding box center [704, 317] width 153 height 14
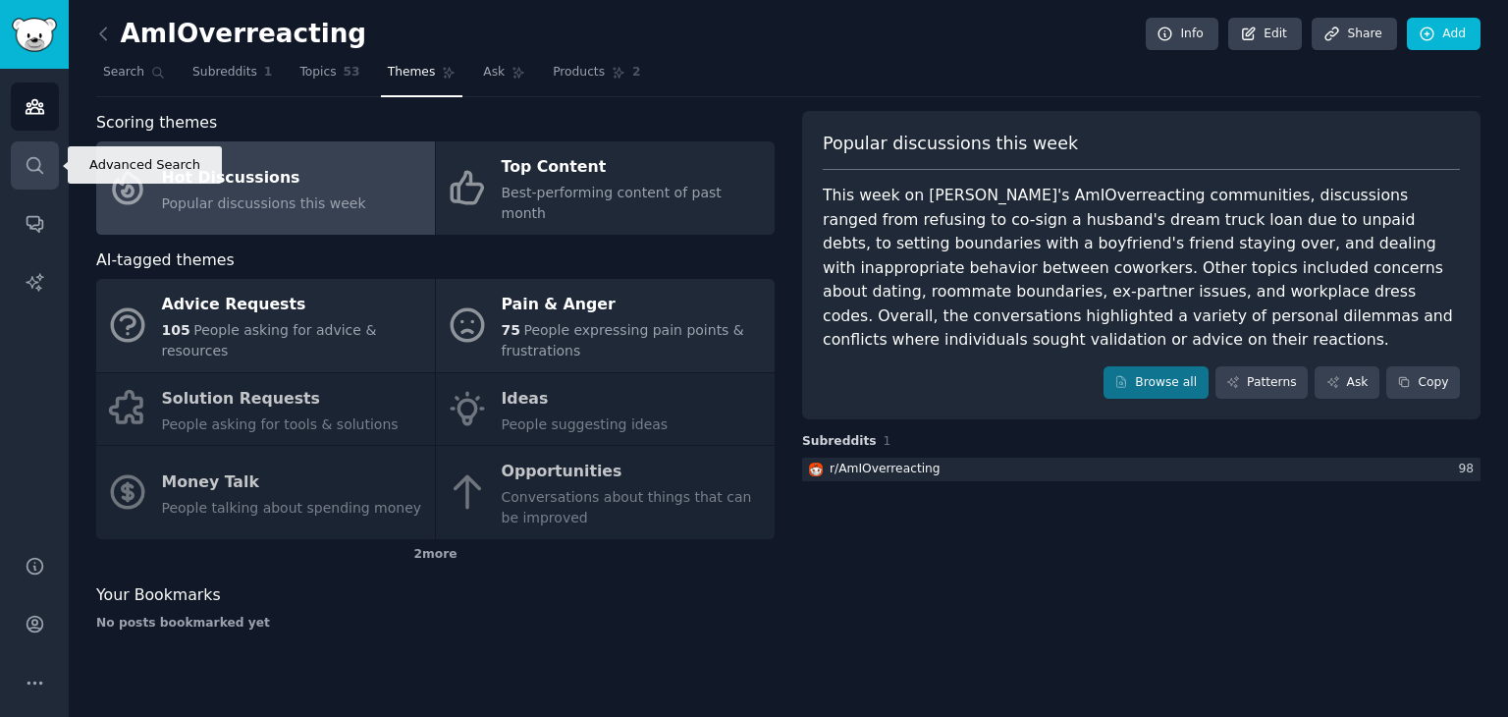
click at [28, 165] on icon "Sidebar" at bounding box center [35, 165] width 21 height 21
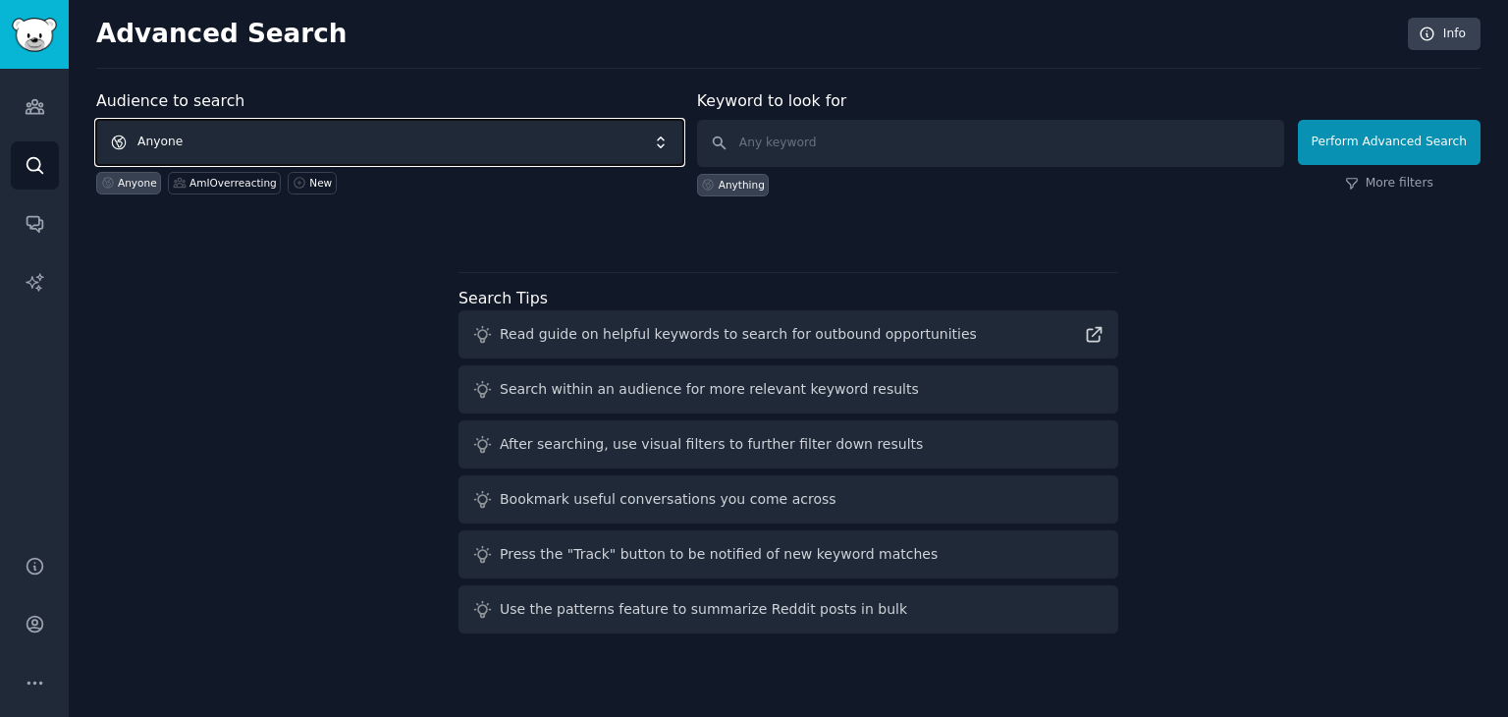
click at [448, 128] on span "Anyone" at bounding box center [389, 142] width 587 height 45
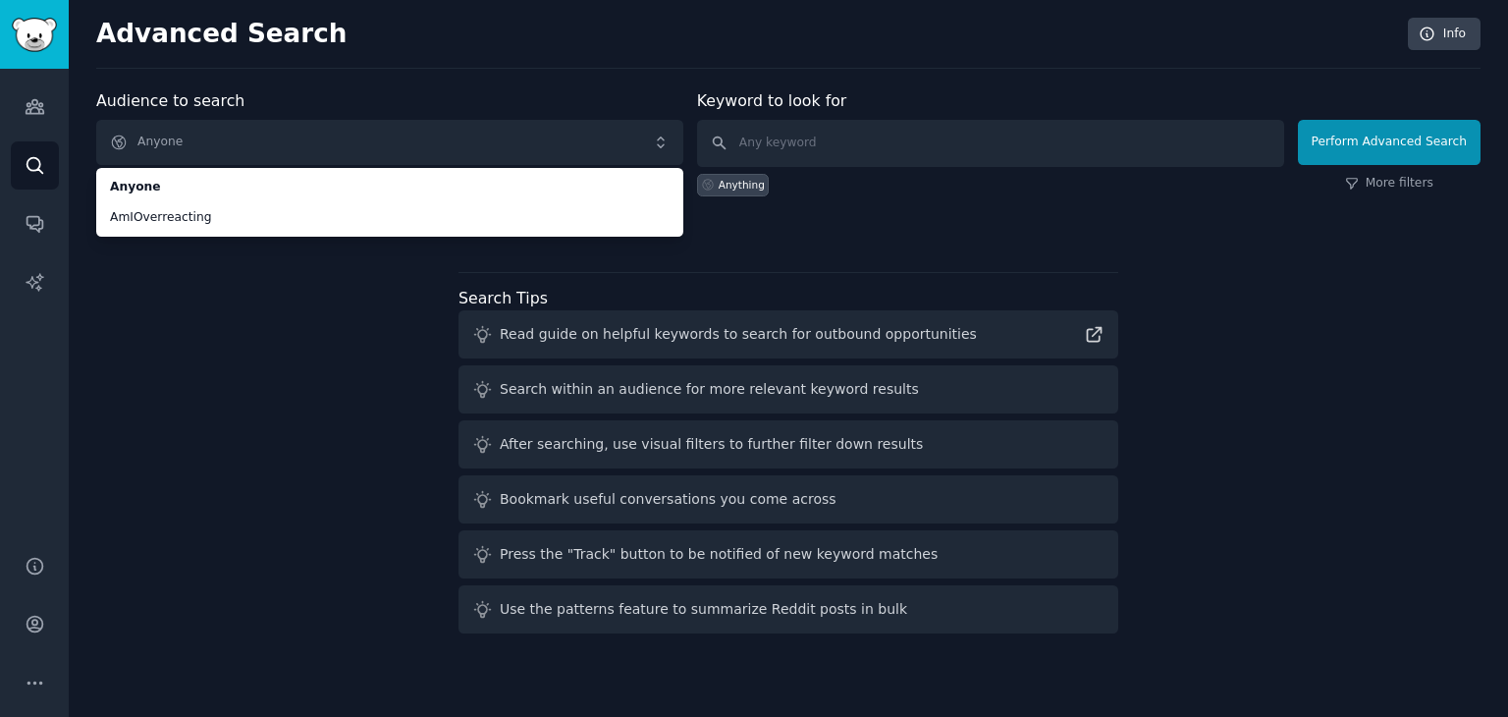
click at [468, 78] on div "Advanced Search Info Audience to search Anyone Anyone AmIOverreacting Anyone Am…" at bounding box center [789, 358] width 1440 height 717
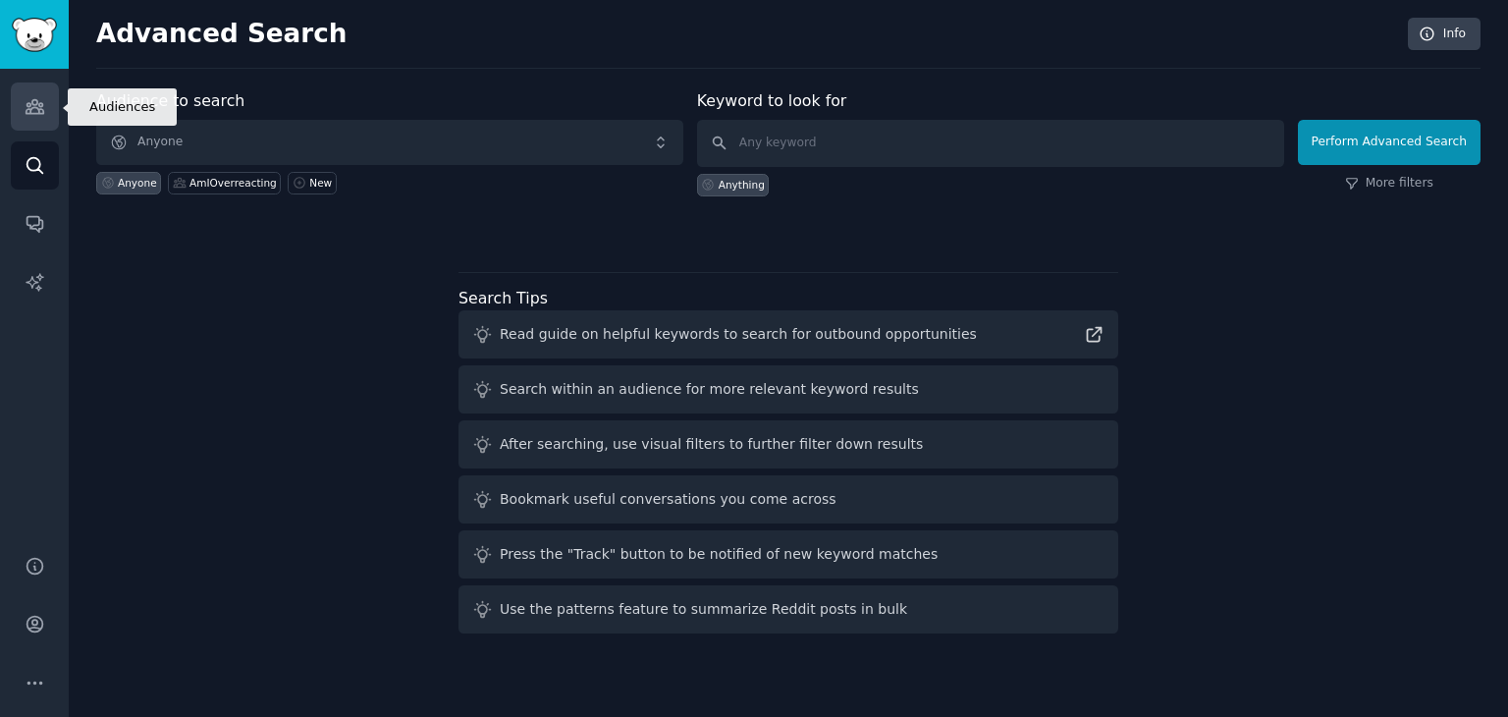
click at [39, 122] on link "Audiences" at bounding box center [35, 106] width 48 height 48
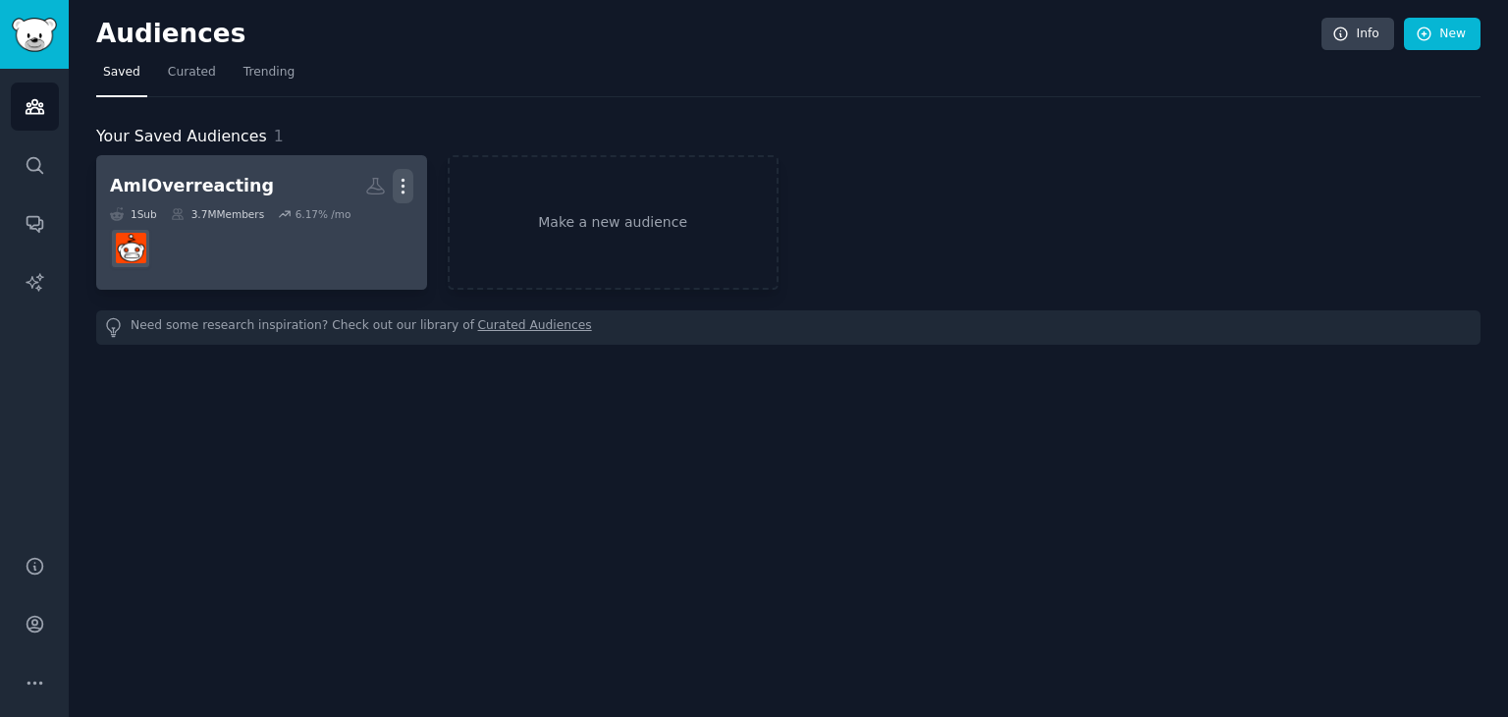
click at [402, 180] on icon "button" at bounding box center [403, 187] width 2 height 14
click at [370, 220] on p "Delete" at bounding box center [349, 227] width 45 height 21
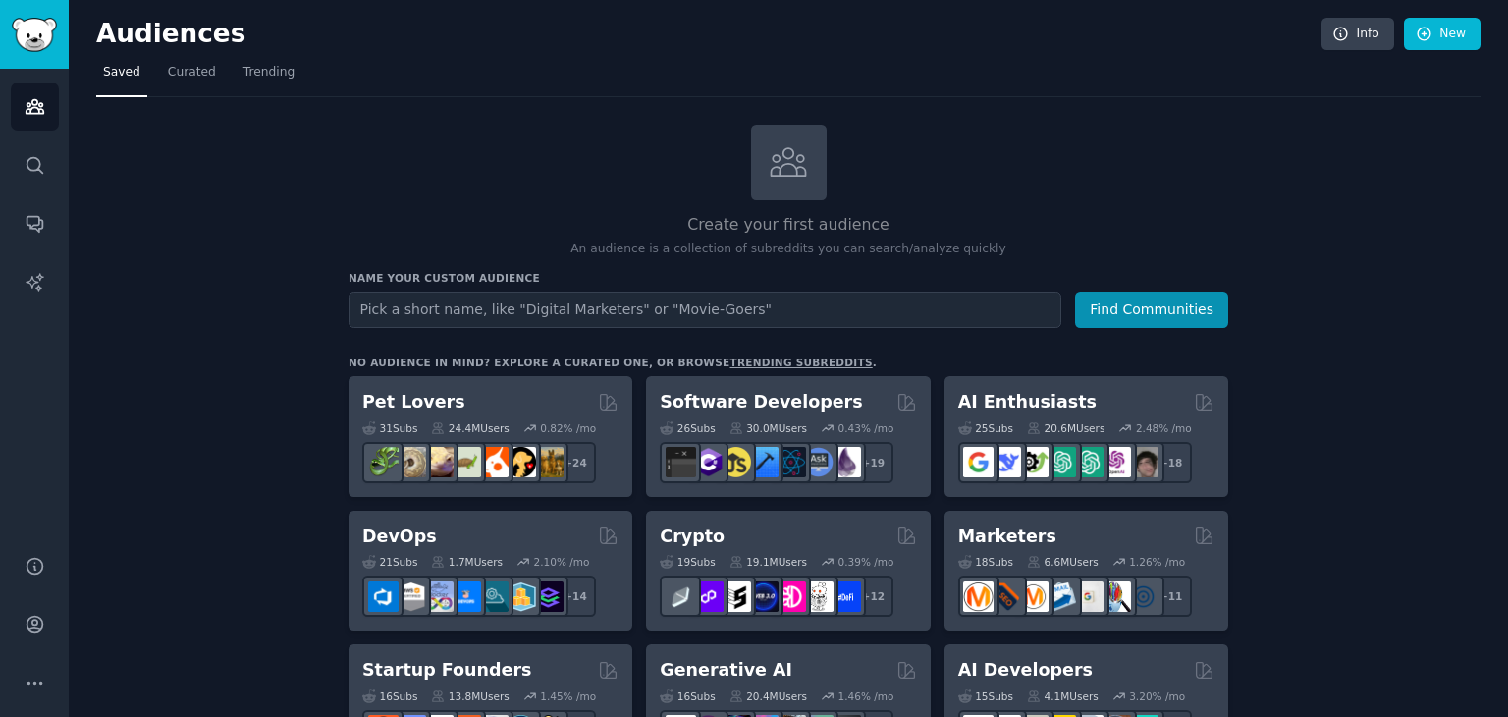
click at [589, 300] on input "text" at bounding box center [705, 310] width 713 height 36
click at [571, 294] on input "text" at bounding box center [705, 310] width 713 height 36
type input "r/mildlyinfuriating"
click at [1150, 308] on button "Find Communities" at bounding box center [1151, 310] width 153 height 36
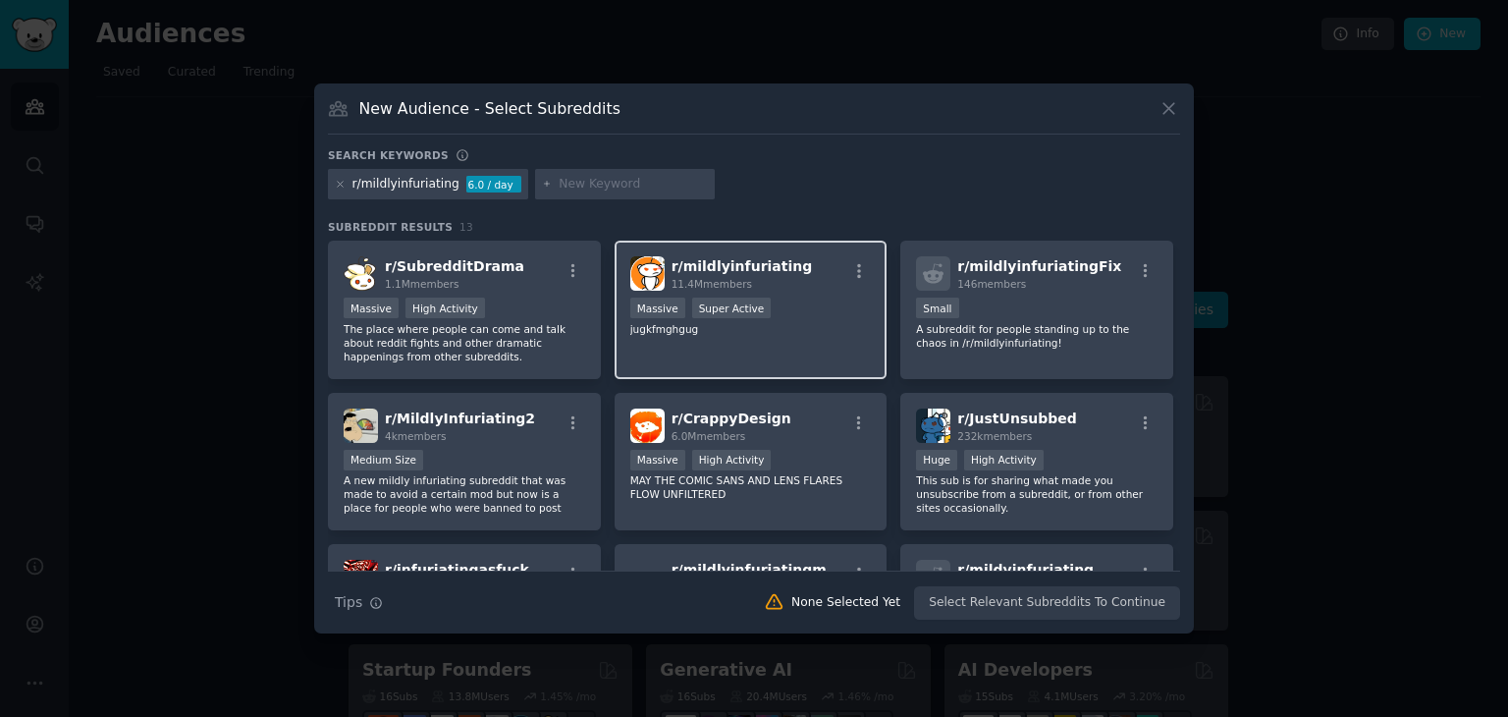
click at [687, 264] on span "r/ mildlyinfuriating" at bounding box center [742, 266] width 141 height 16
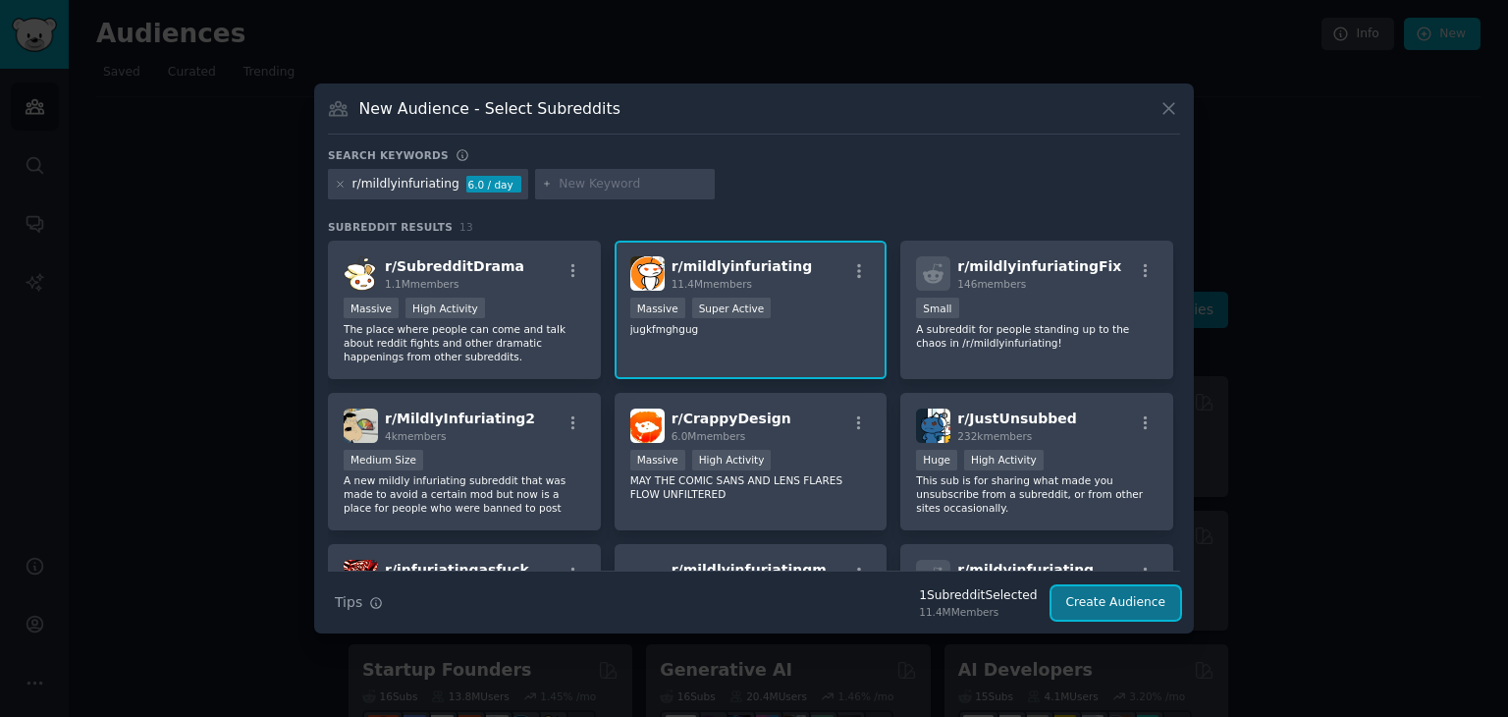
click at [1137, 593] on button "Create Audience" at bounding box center [1117, 602] width 130 height 33
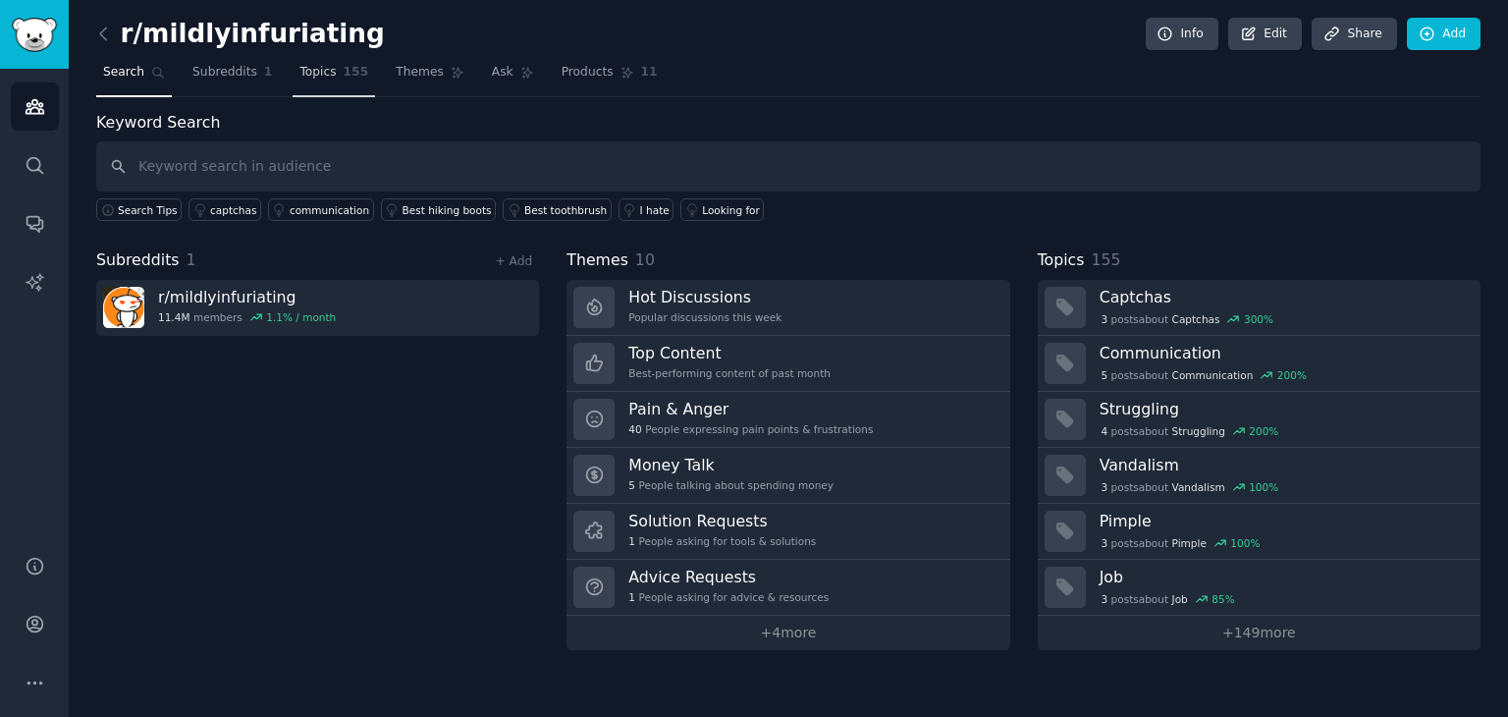
click at [312, 66] on span "Topics" at bounding box center [317, 73] width 36 height 18
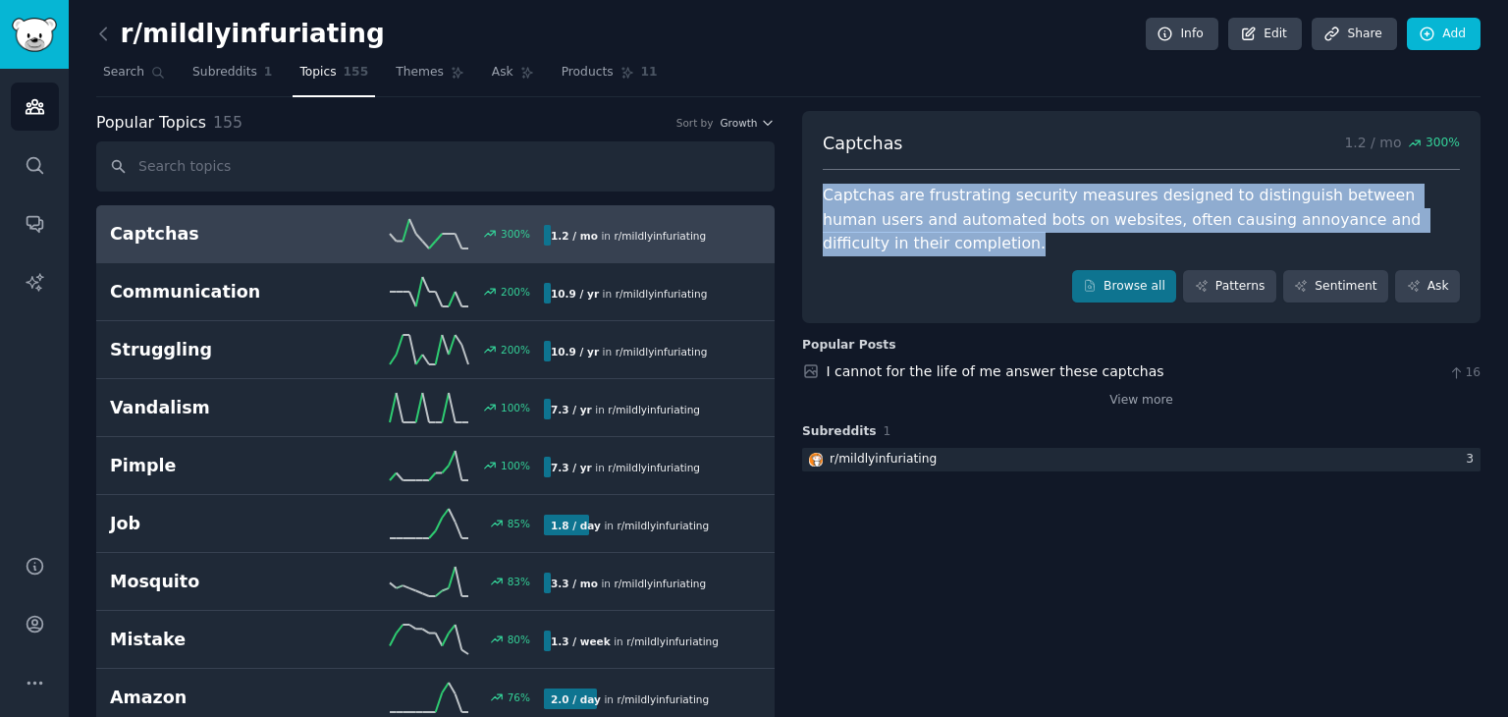
drag, startPoint x: 817, startPoint y: 187, endPoint x: 1453, endPoint y: 225, distance: 637.4
click at [1453, 225] on div "Captchas 1.2 / mo 300 % Captchas are frustrating security measures designed to …" at bounding box center [1141, 217] width 679 height 213
copy div "Captchas are frustrating security measures designed to distinguish between huma…"
click at [1120, 392] on link "View more" at bounding box center [1142, 401] width 64 height 18
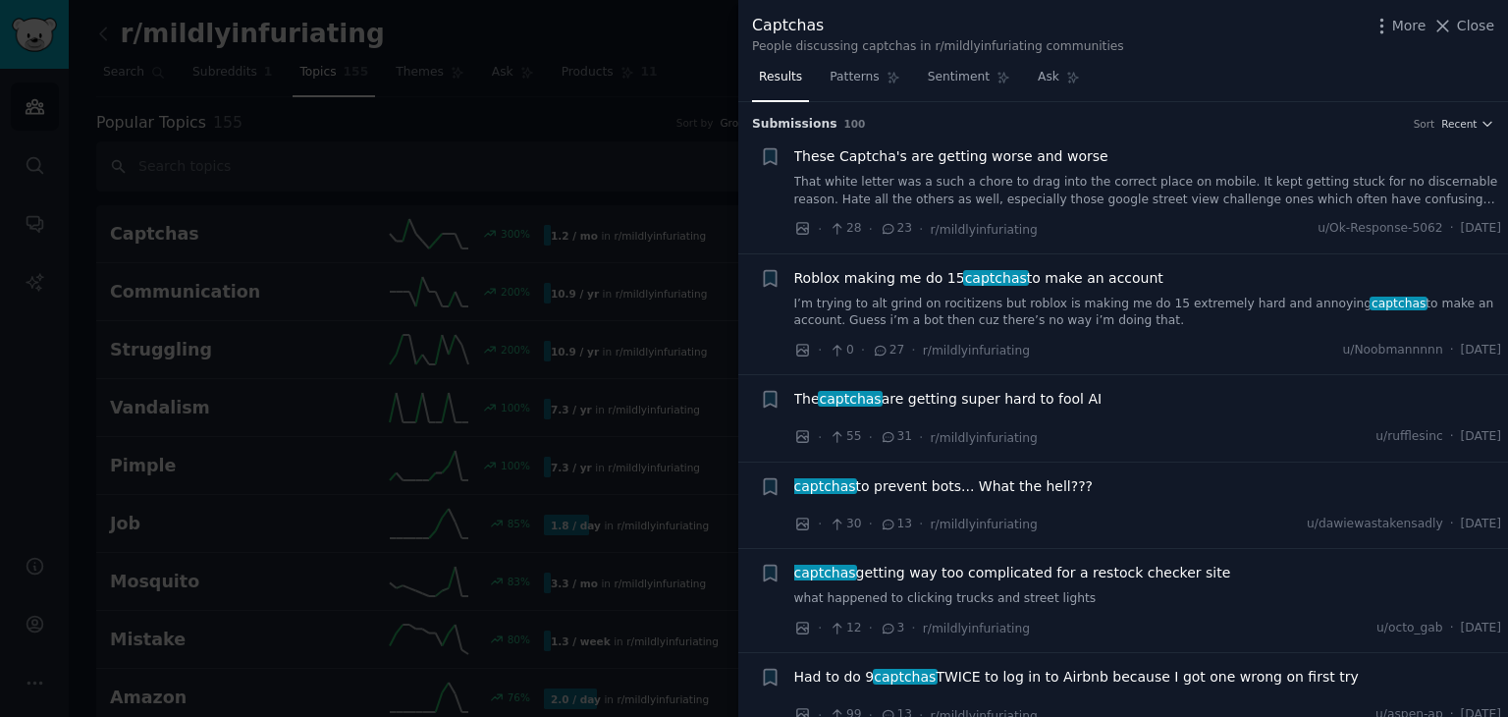
drag, startPoint x: 1495, startPoint y: 234, endPoint x: 1445, endPoint y: 234, distance: 50.1
click at [1461, 234] on span "Mon 9/1/2025" at bounding box center [1481, 229] width 40 height 18
click at [957, 158] on span "These Captcha's are getting worse and worse" at bounding box center [951, 156] width 314 height 21
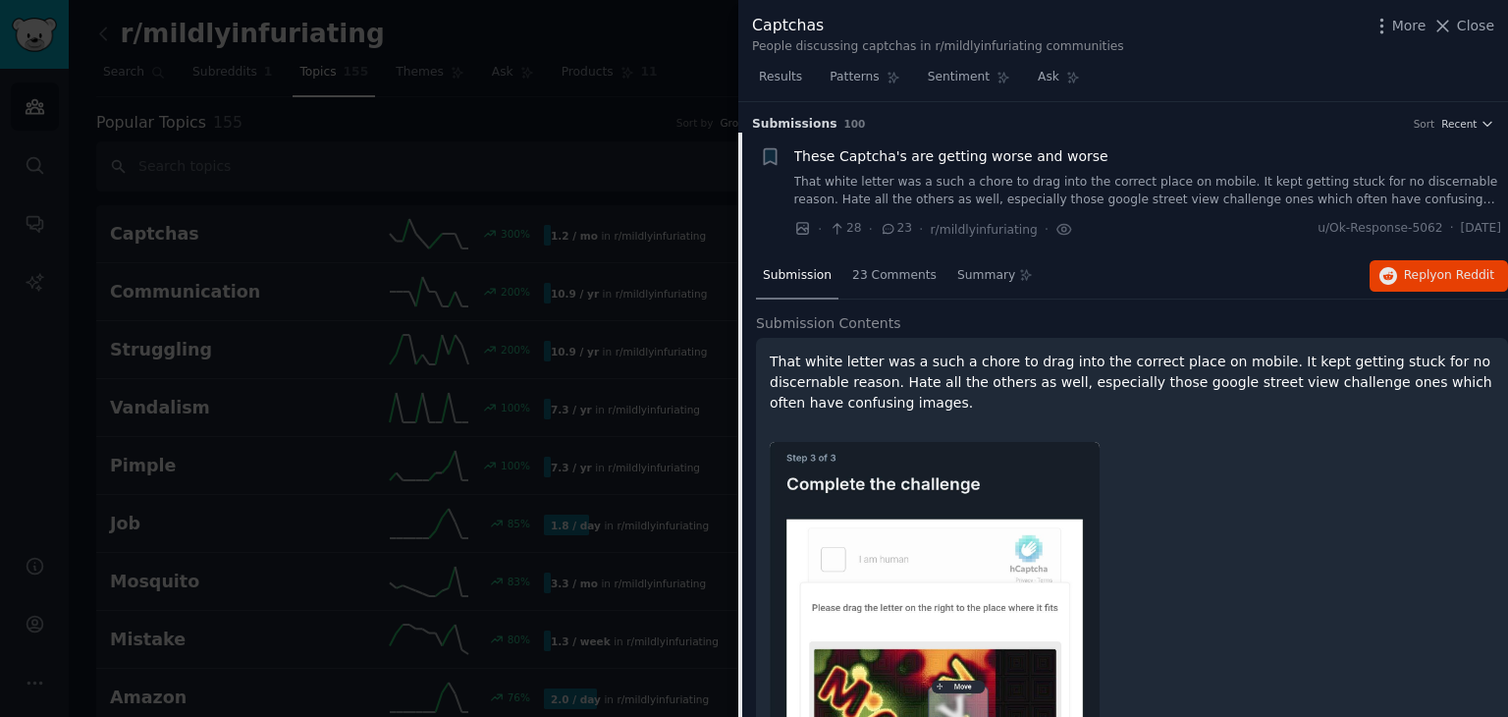
click at [658, 136] on div at bounding box center [754, 358] width 1508 height 717
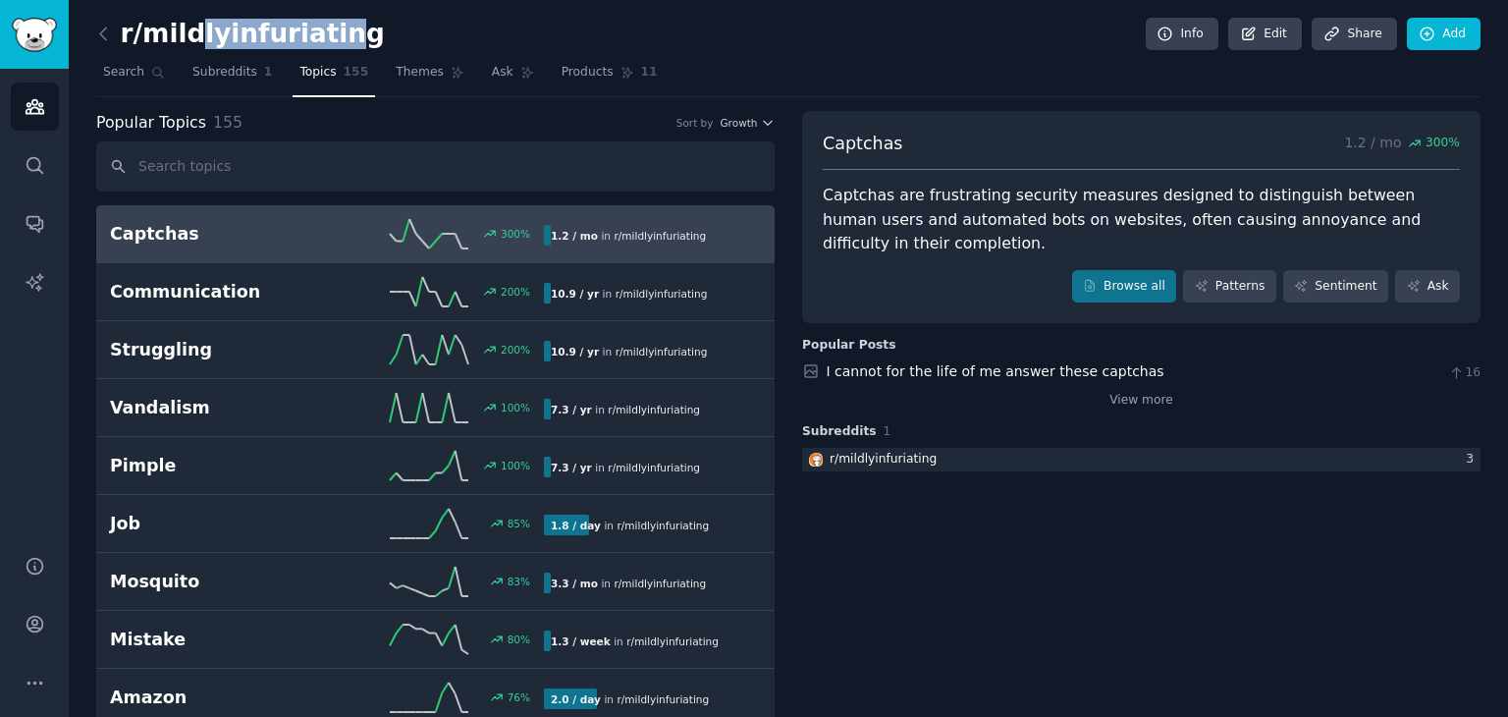
drag, startPoint x: 193, startPoint y: 27, endPoint x: 334, endPoint y: 32, distance: 140.5
click at [334, 32] on h2 "r/mildlyinfuriating" at bounding box center [240, 34] width 289 height 31
click at [448, 33] on div "r/mildlyinfuriating Info Edit Share Add" at bounding box center [788, 38] width 1385 height 40
click at [195, 69] on span "Subreddits" at bounding box center [224, 73] width 65 height 18
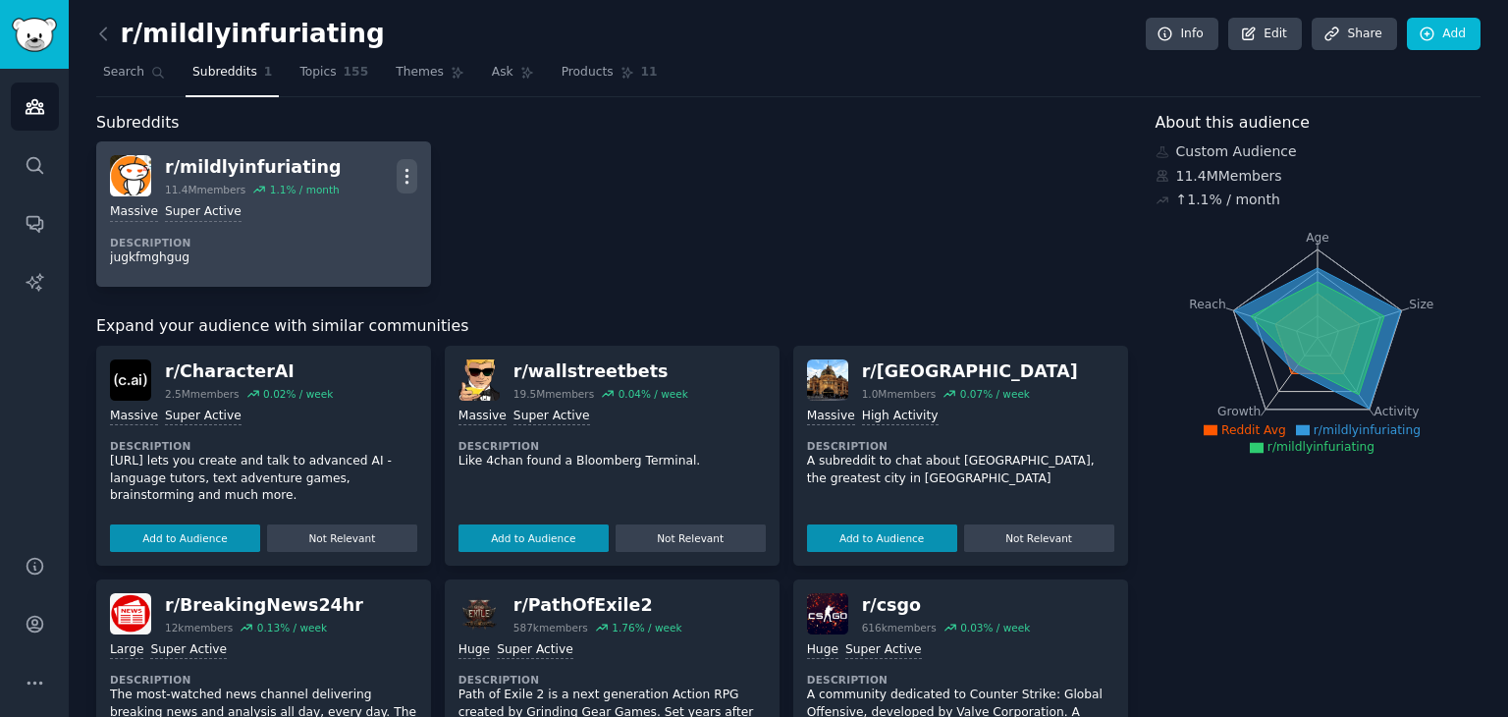
click at [412, 169] on icon "button" at bounding box center [407, 176] width 21 height 21
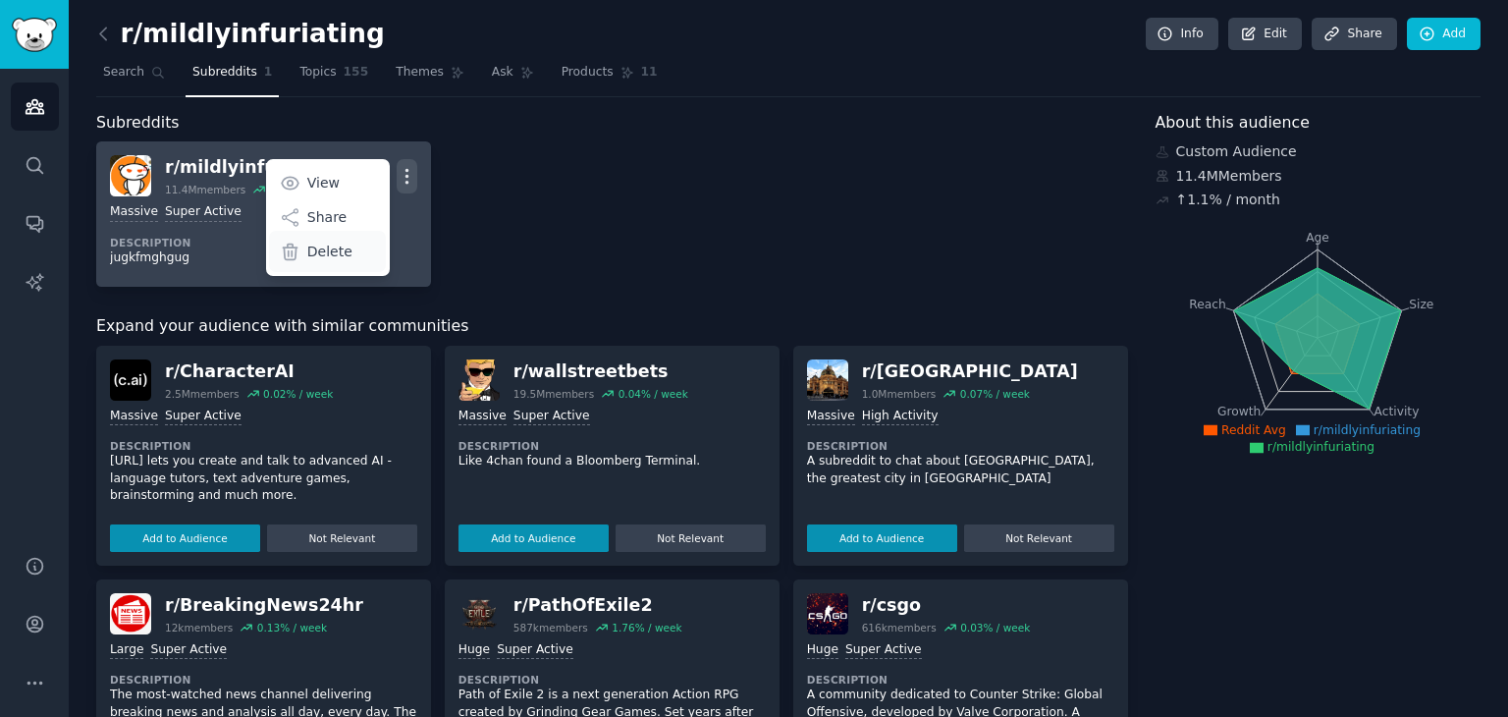
click at [354, 256] on div "Delete" at bounding box center [327, 251] width 117 height 41
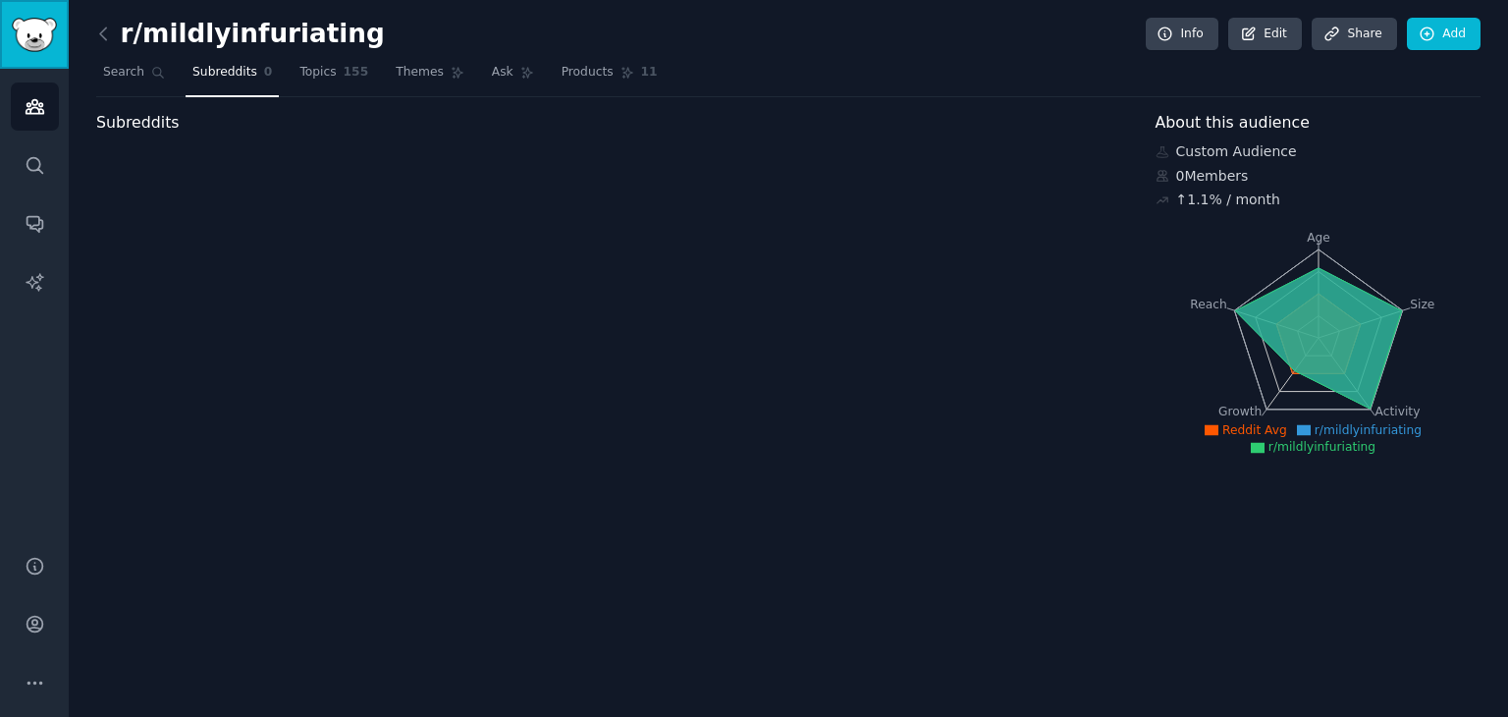
click at [48, 45] on img "Sidebar" at bounding box center [34, 35] width 45 height 34
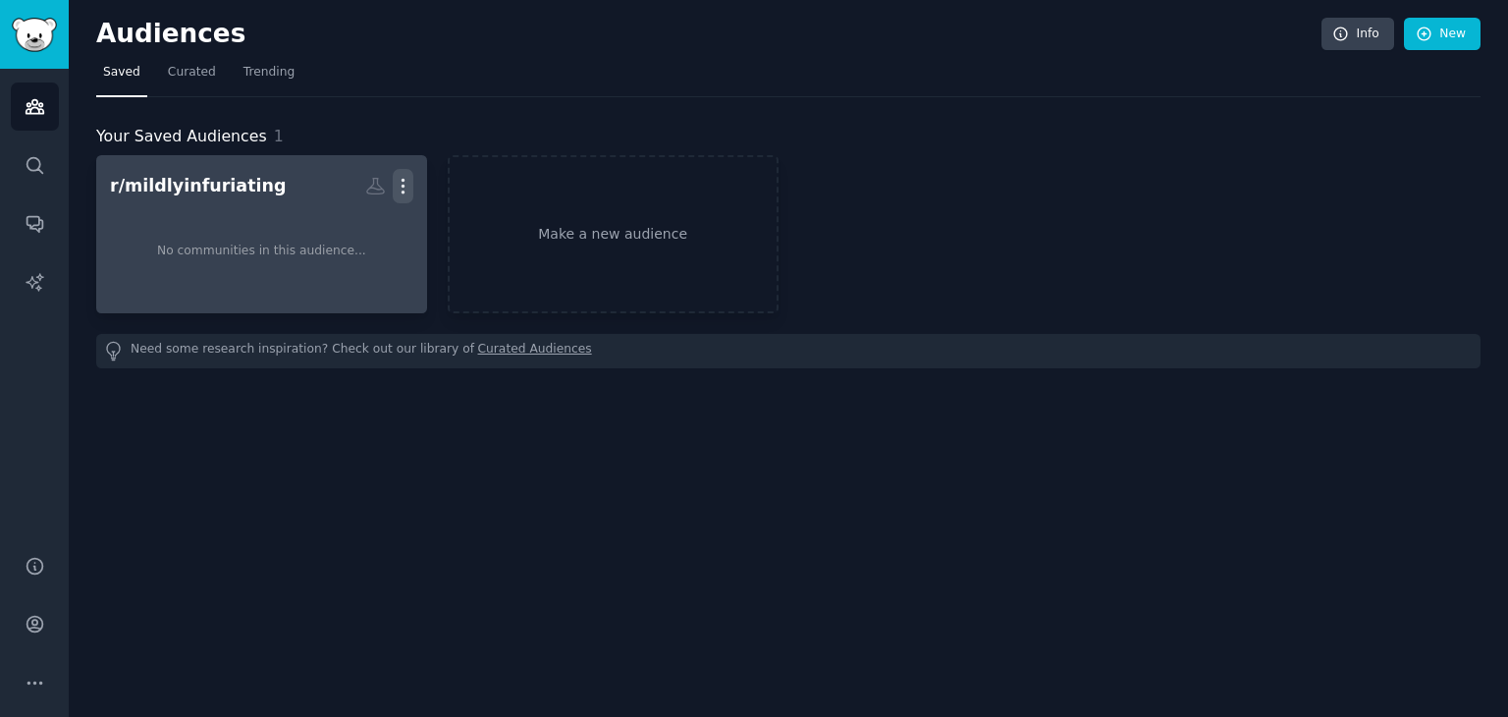
click at [410, 190] on icon "button" at bounding box center [403, 186] width 21 height 21
click at [375, 227] on div "Delete" at bounding box center [335, 227] width 93 height 41
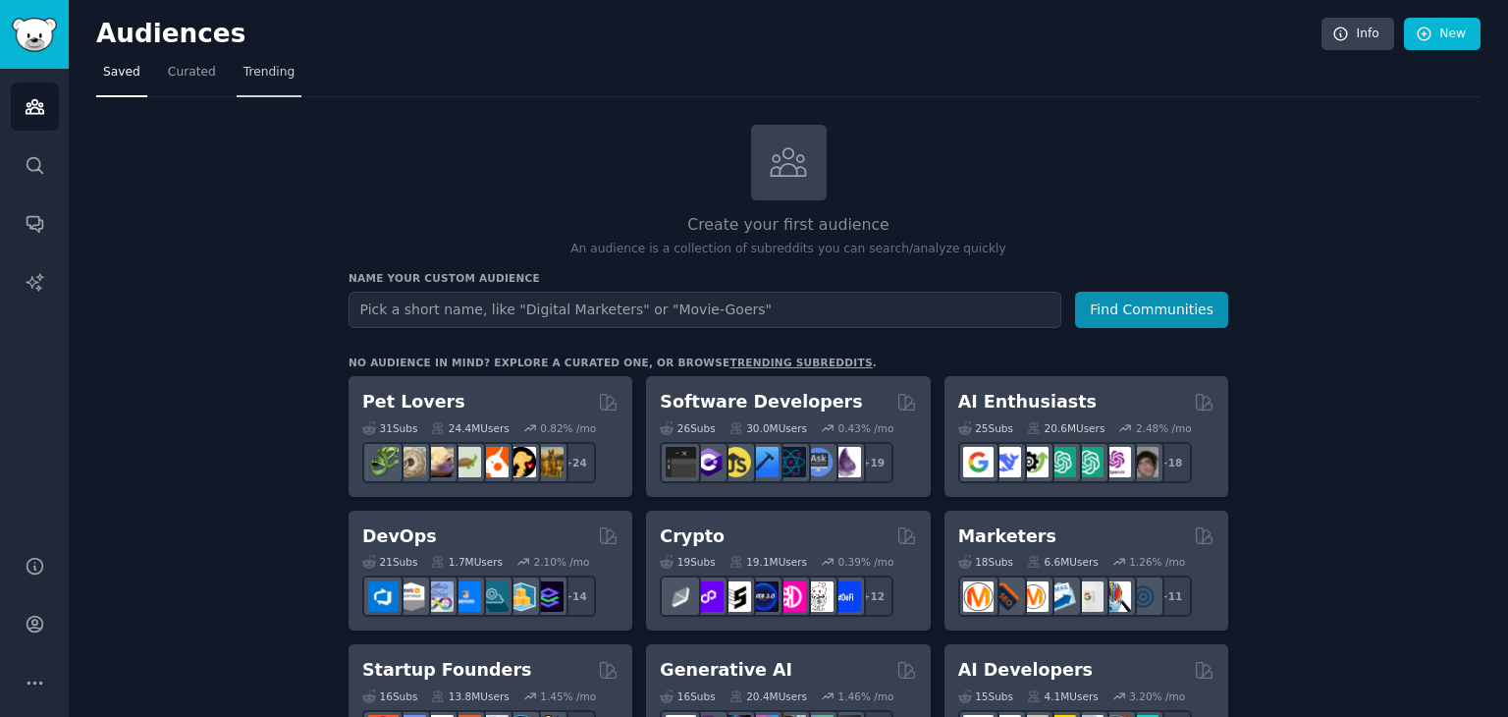
click at [237, 83] on link "Trending" at bounding box center [269, 77] width 65 height 40
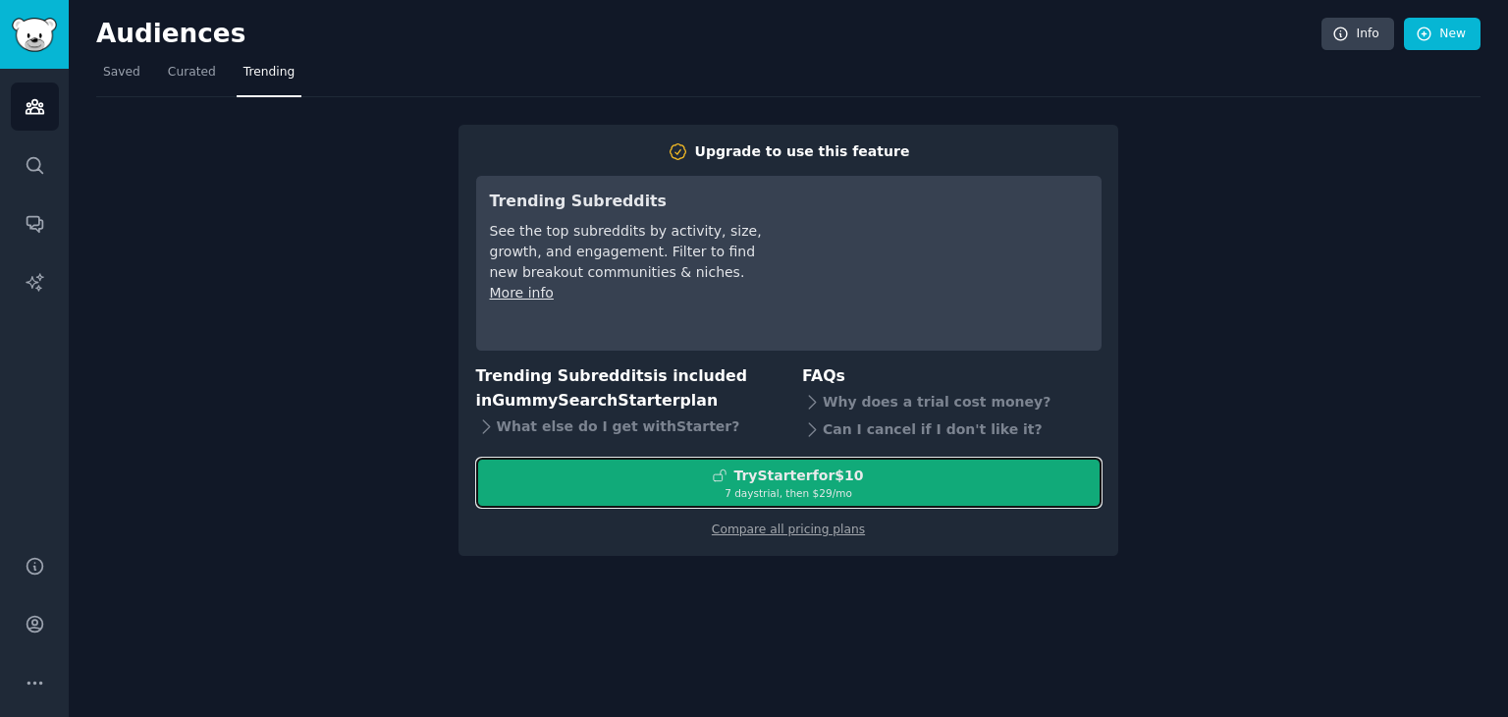
click at [782, 468] on div "Try Starter for $10" at bounding box center [798, 475] width 130 height 21
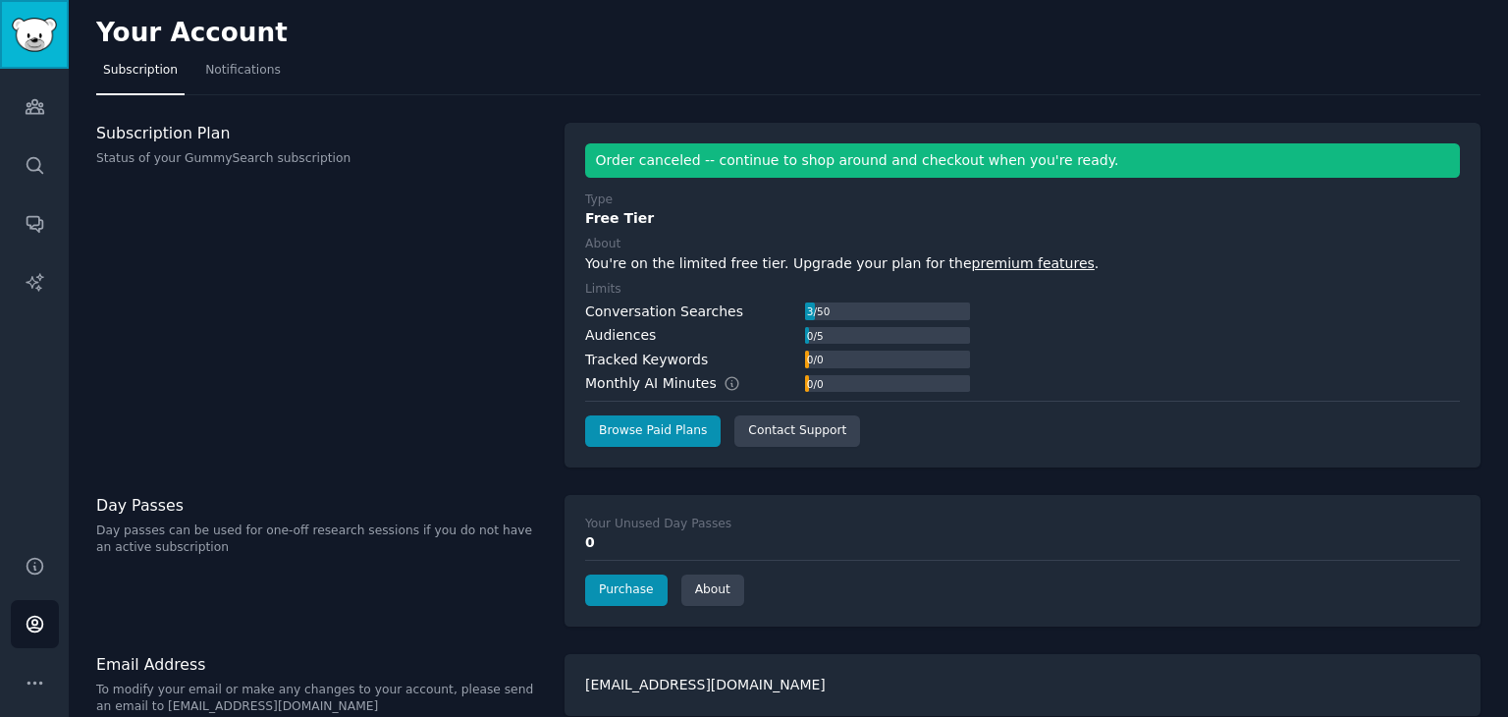
click at [46, 38] on img "Sidebar" at bounding box center [34, 35] width 45 height 34
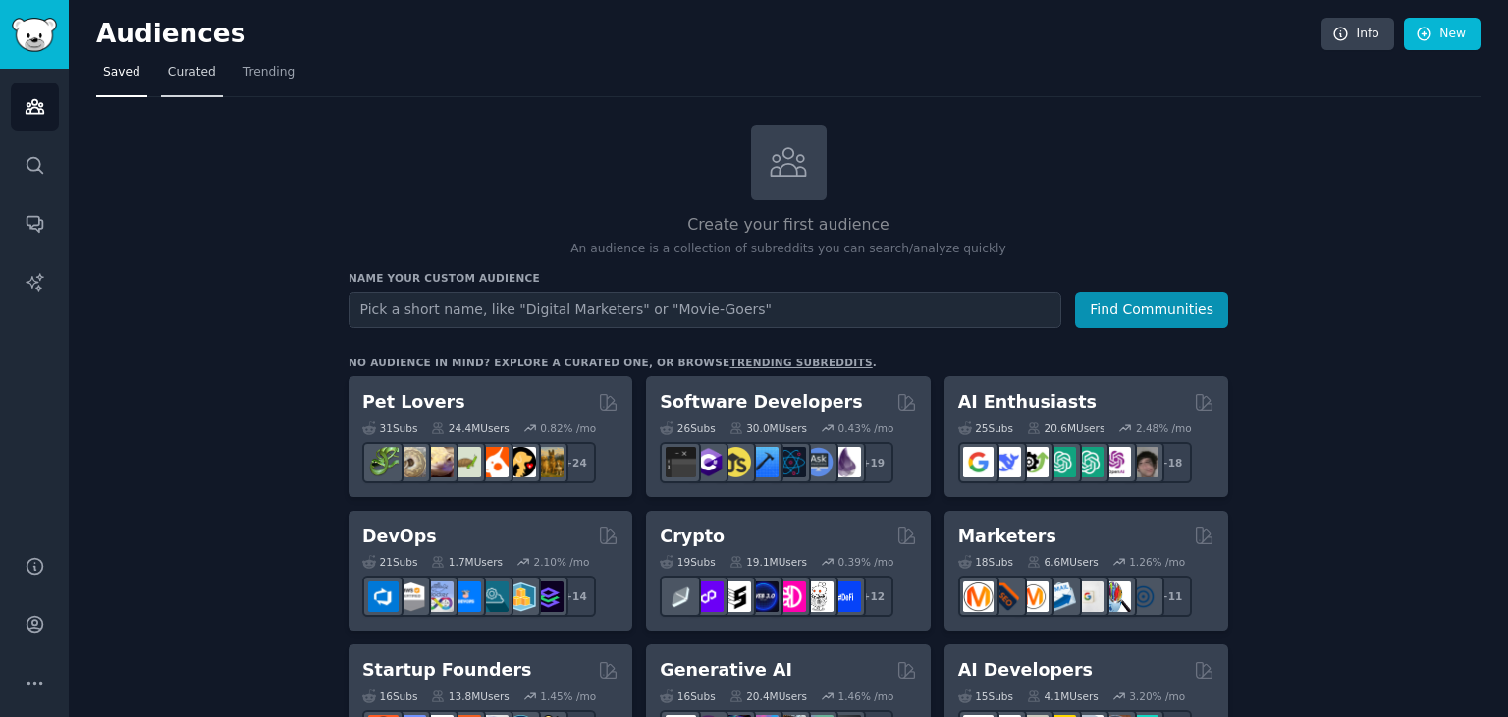
click at [210, 80] on link "Curated" at bounding box center [192, 77] width 62 height 40
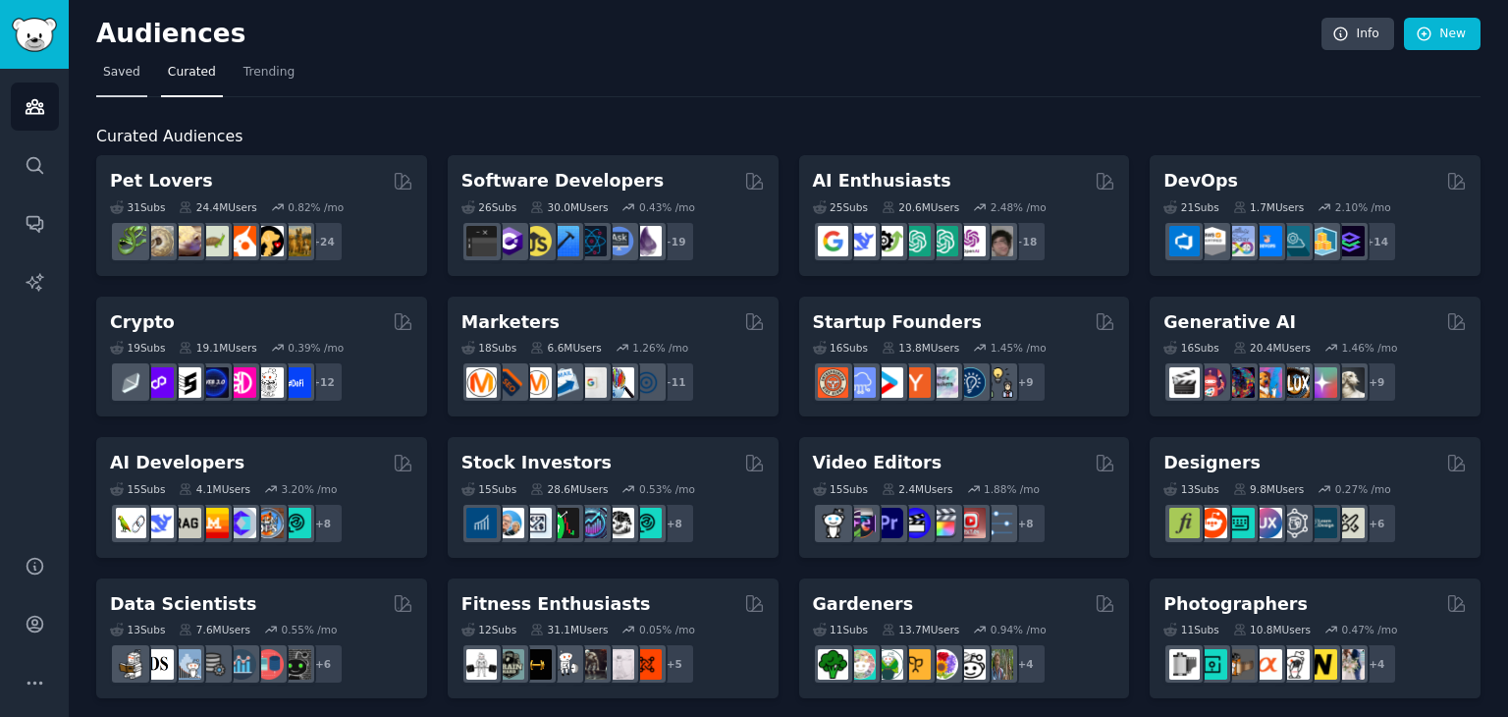
click at [121, 82] on link "Saved" at bounding box center [121, 77] width 51 height 40
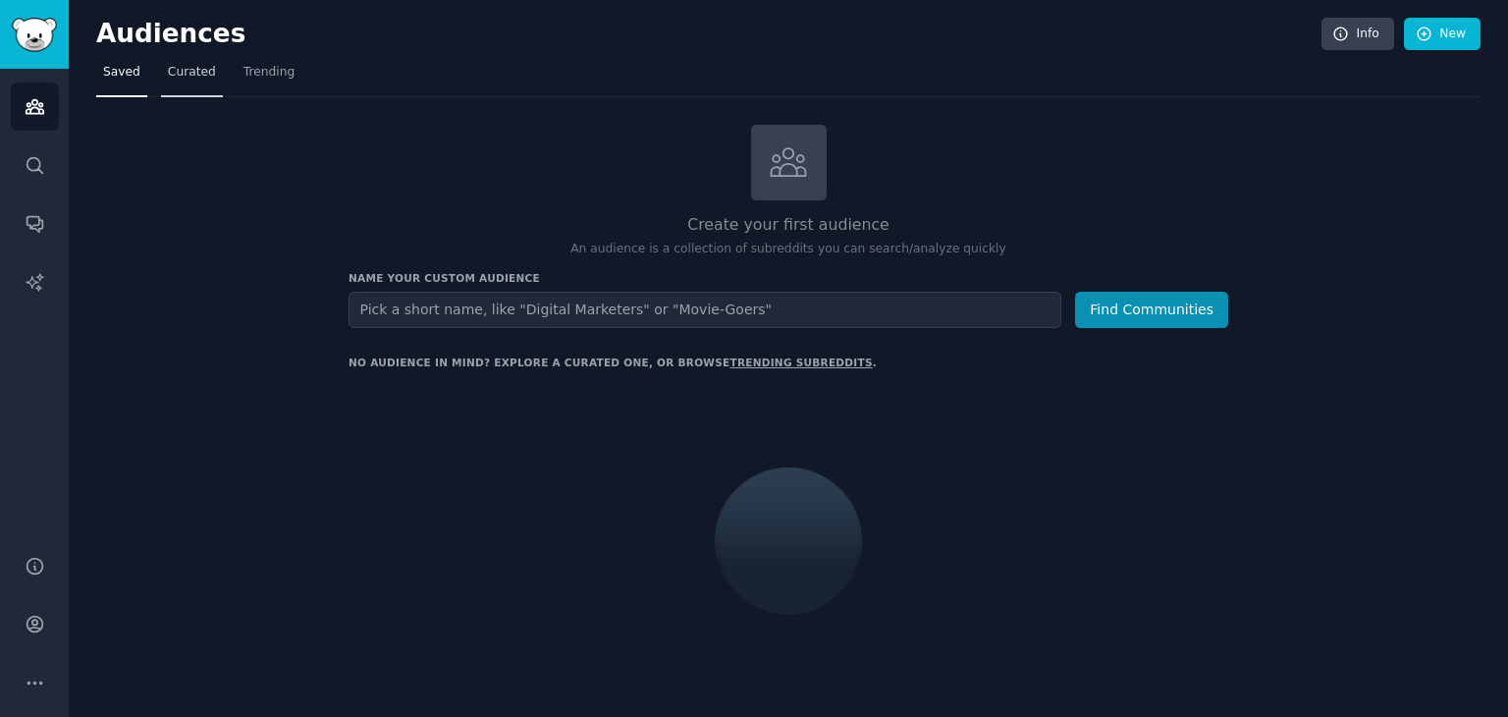
click at [183, 87] on link "Curated" at bounding box center [192, 77] width 62 height 40
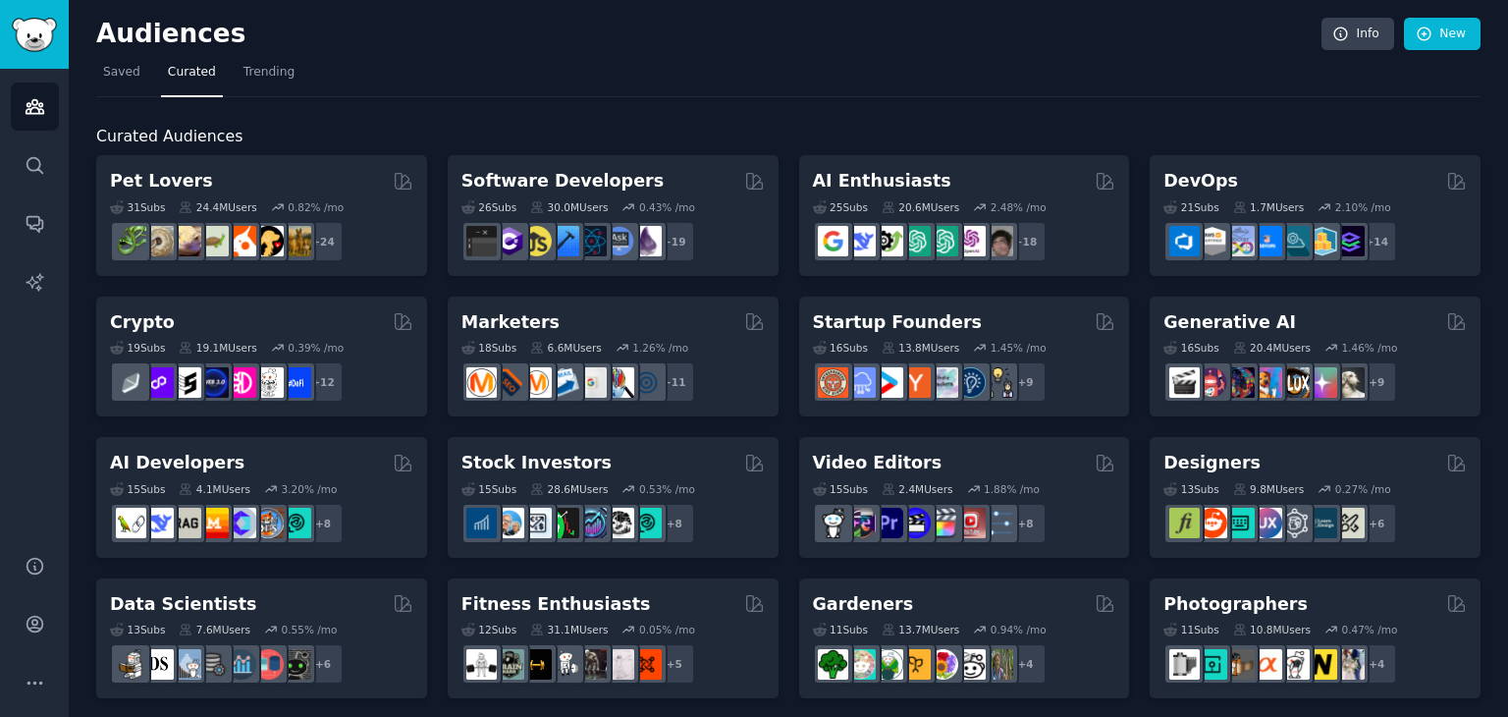
click at [145, 67] on nav "Saved Curated Trending" at bounding box center [788, 77] width 1385 height 40
click at [136, 70] on link "Saved" at bounding box center [121, 77] width 51 height 40
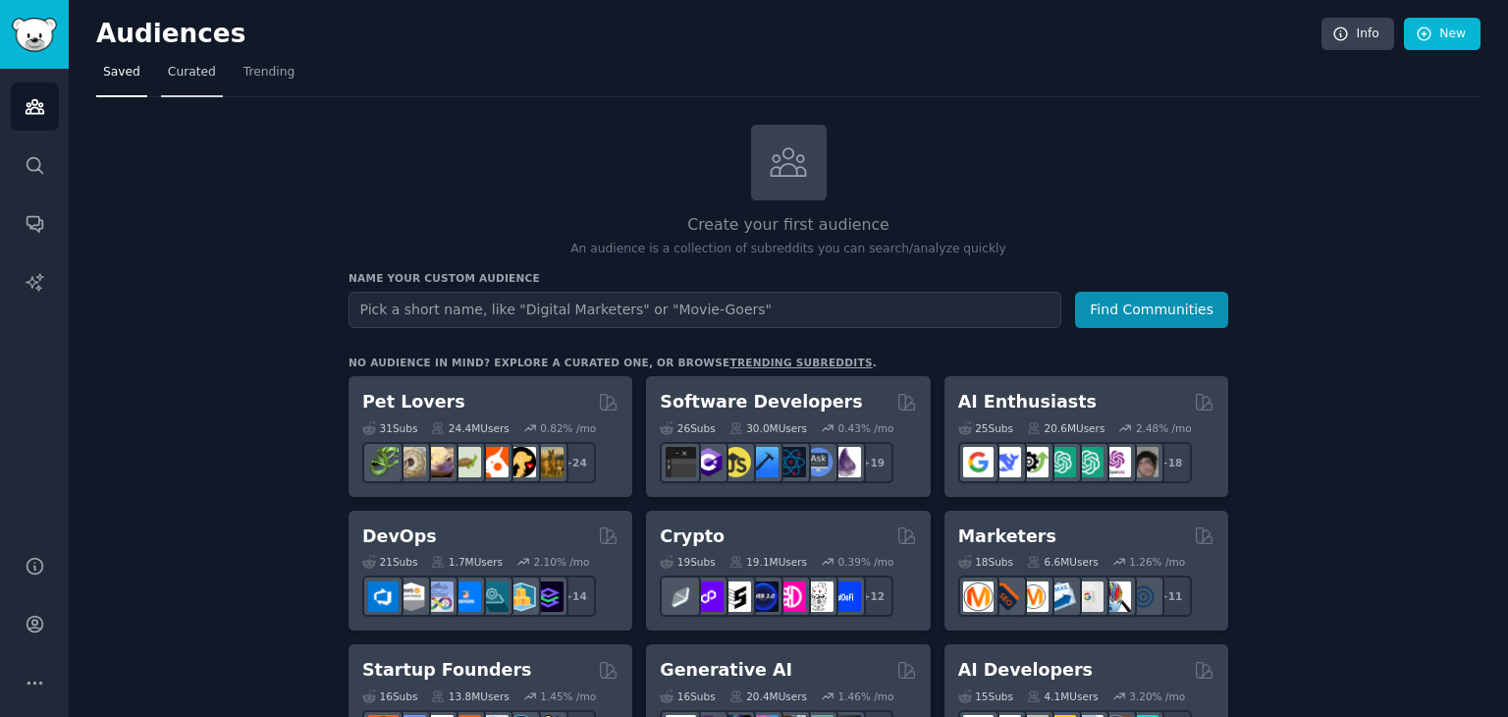
click at [192, 81] on link "Curated" at bounding box center [192, 77] width 62 height 40
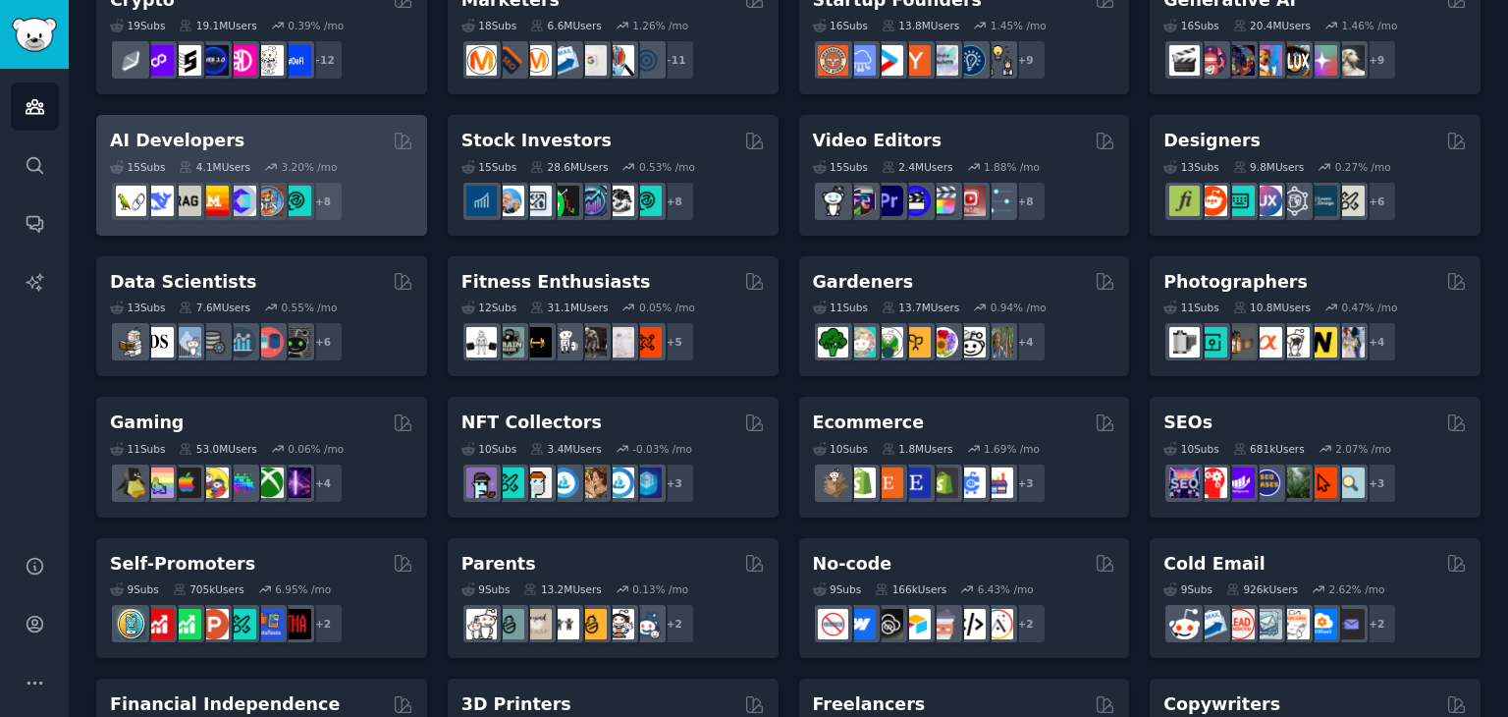
scroll to position [393, 0]
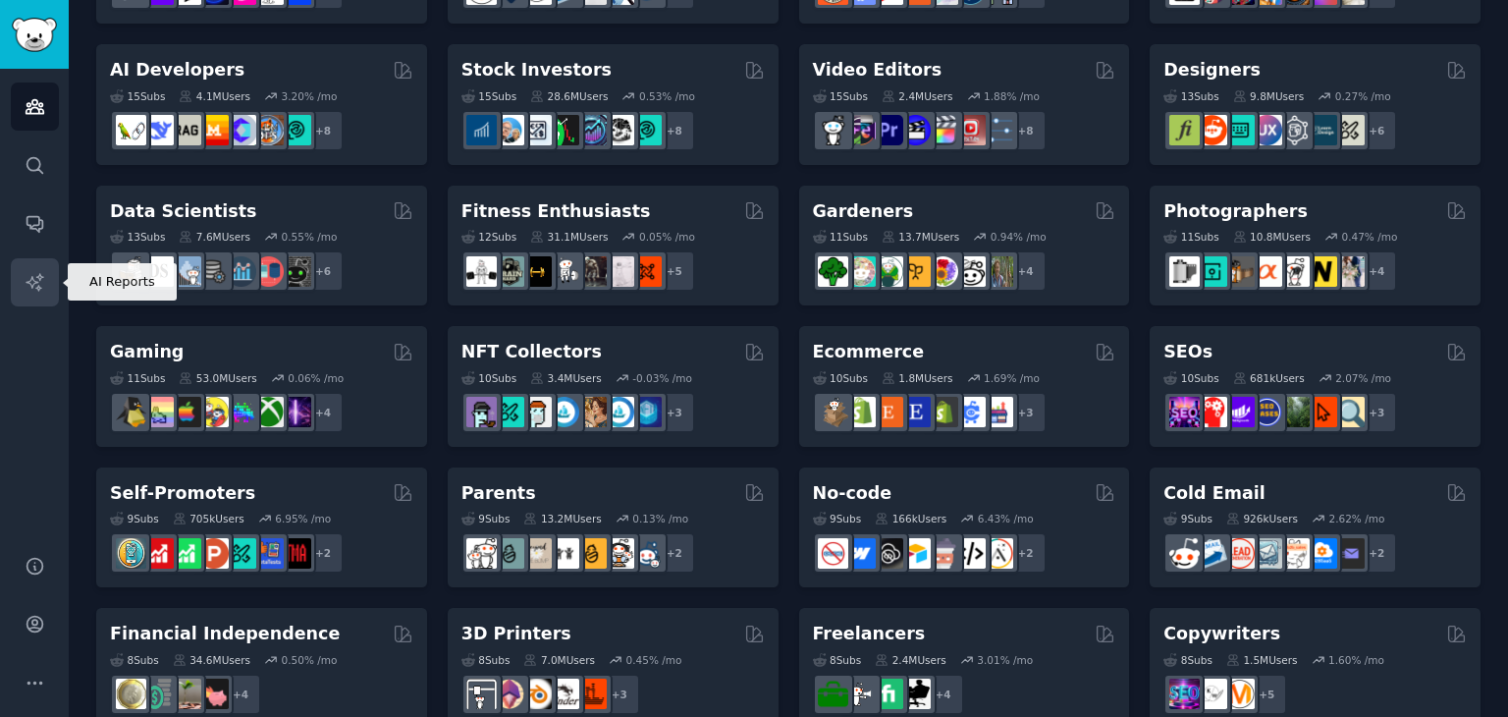
click at [41, 272] on icon "Sidebar" at bounding box center [35, 282] width 21 height 21
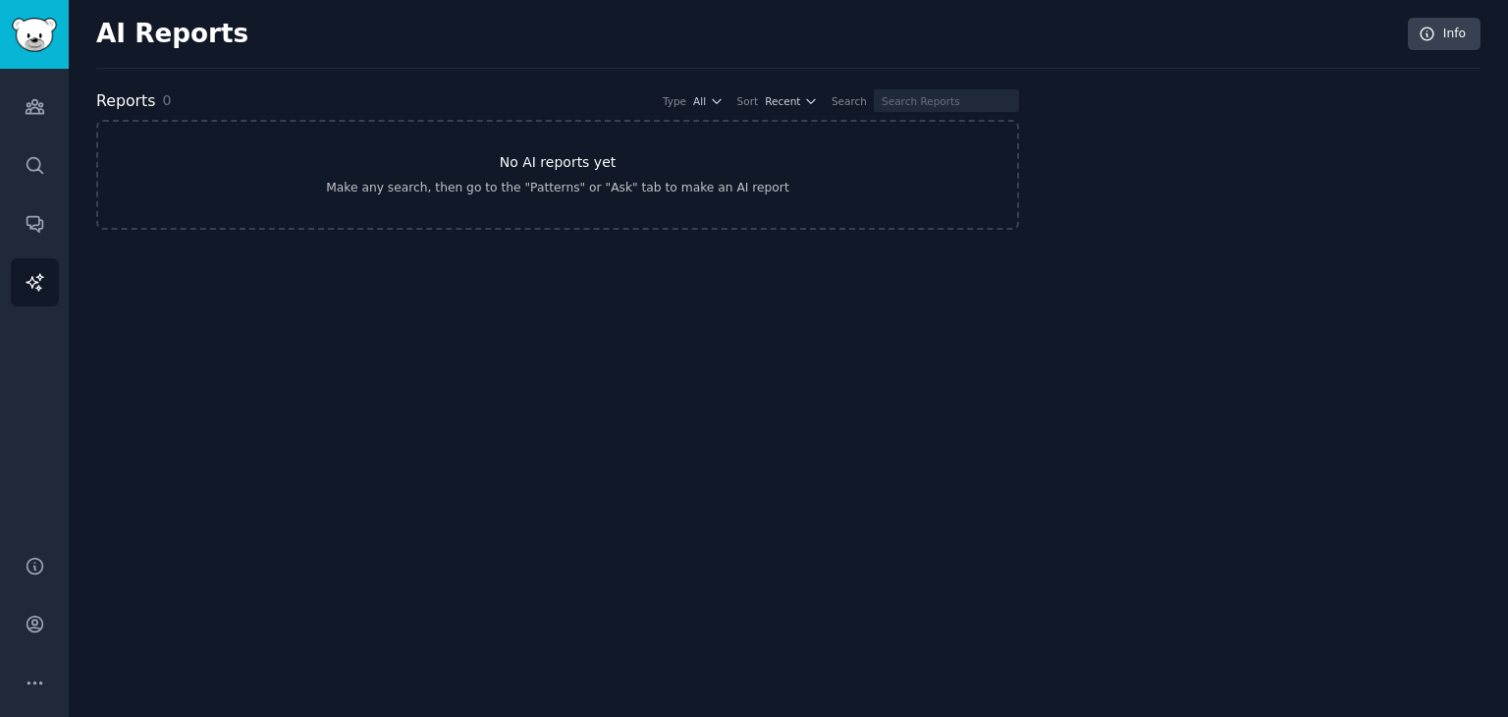
click at [558, 189] on div "Make any search, then go to the "Patterns" or "Ask" tab to make an AI report" at bounding box center [557, 189] width 462 height 18
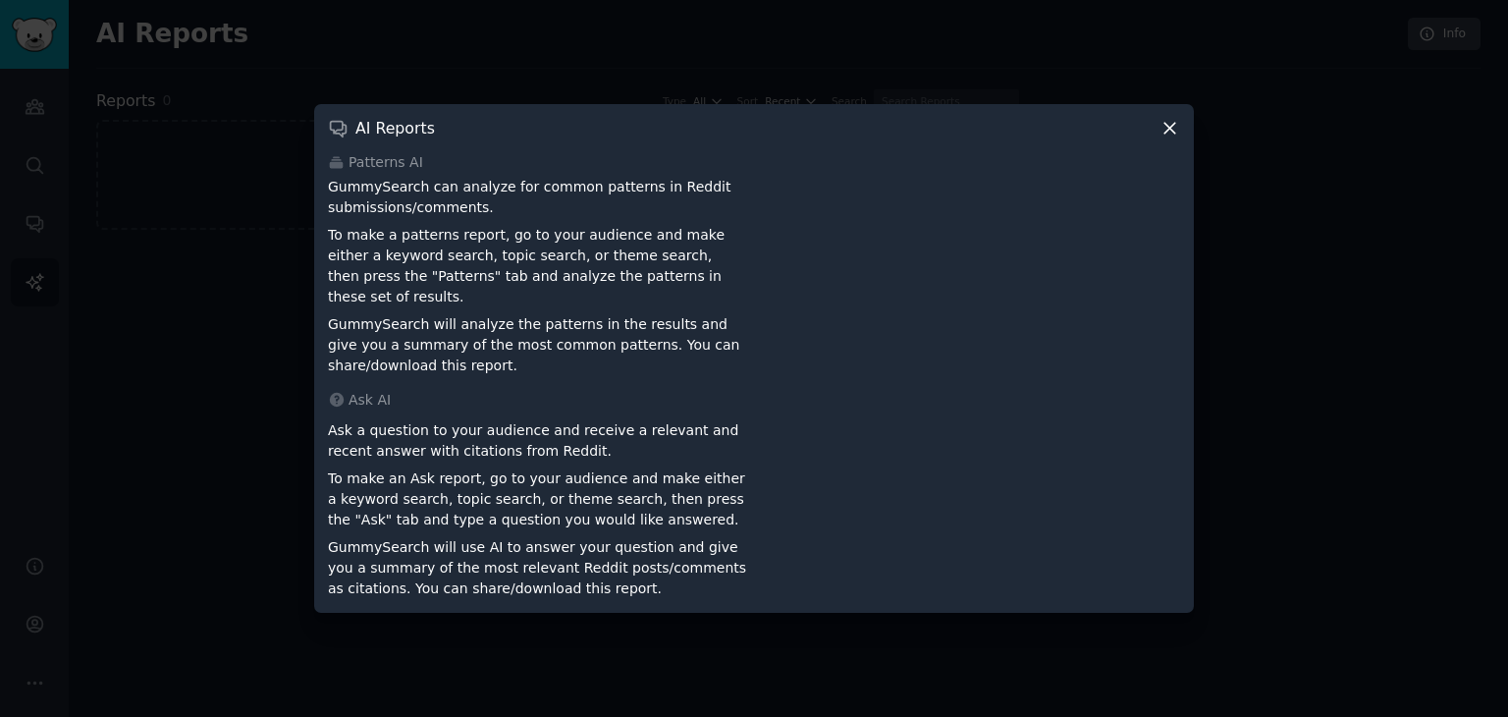
click at [1168, 131] on icon at bounding box center [1170, 128] width 21 height 21
